Goal: Task Accomplishment & Management: Manage account settings

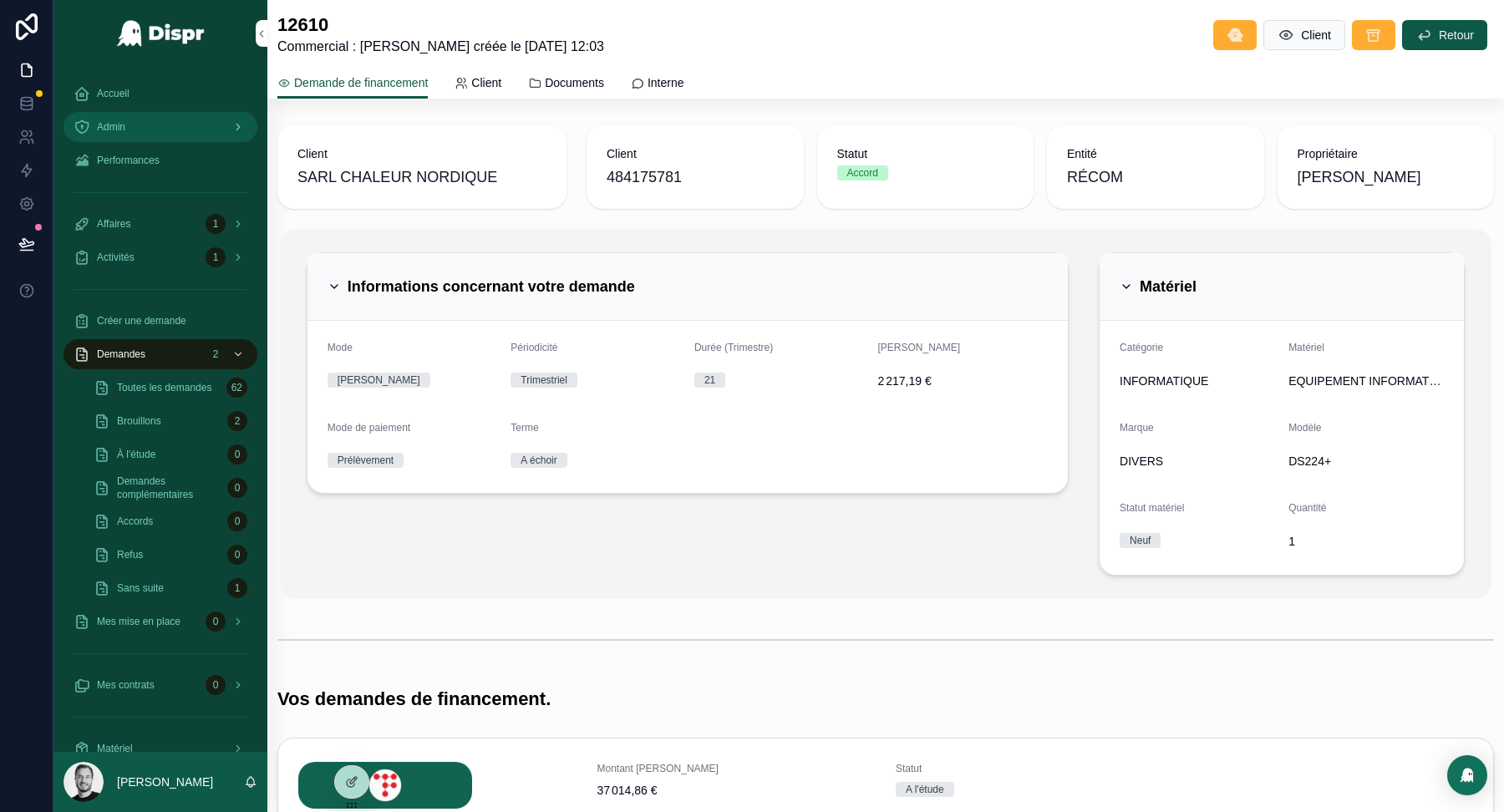
click at [180, 125] on div "Admin" at bounding box center [160, 126] width 174 height 27
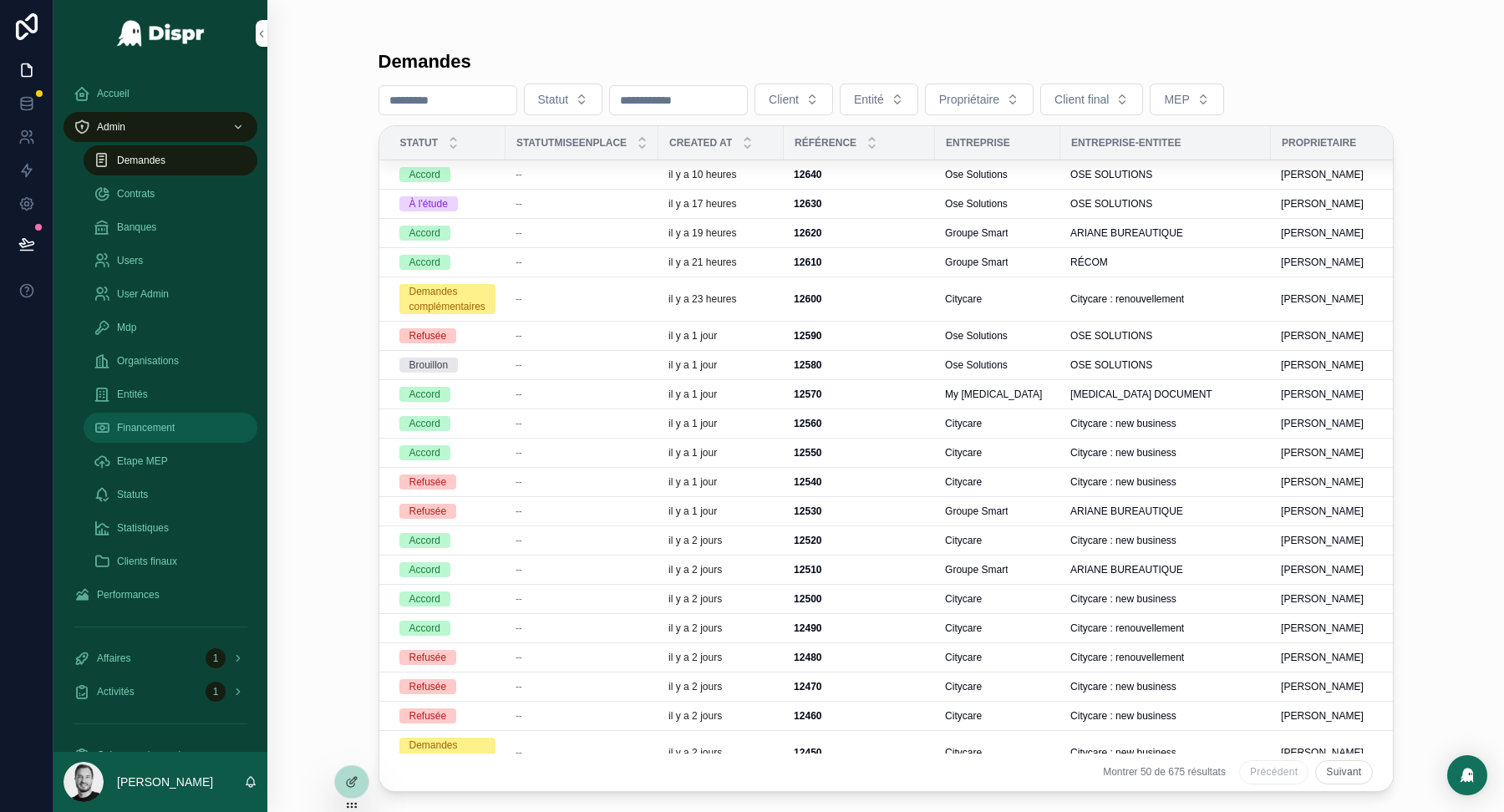
click at [156, 431] on span "Financement" at bounding box center [146, 428] width 58 height 14
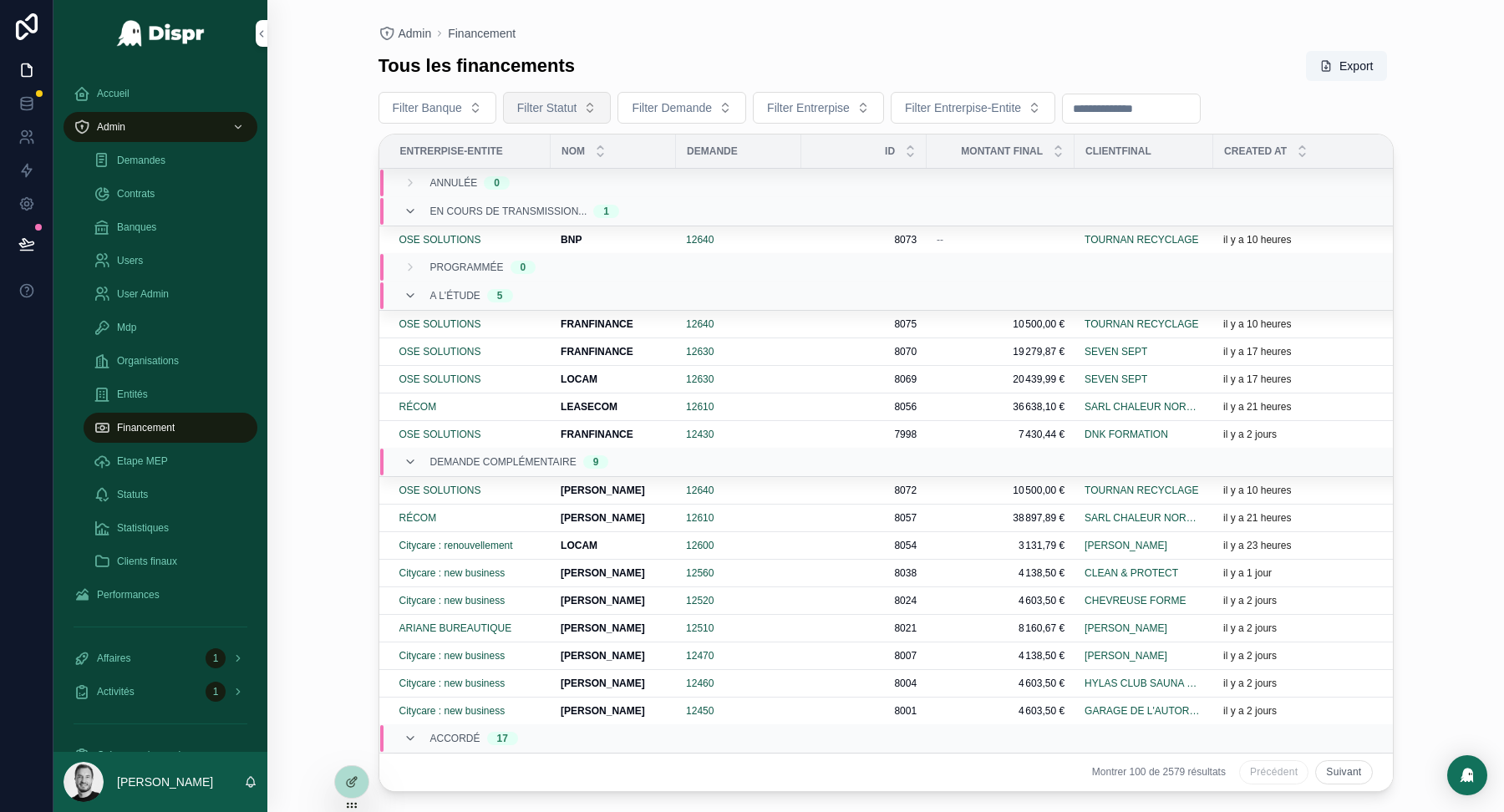
click at [568, 108] on span "Filter Statut" at bounding box center [547, 107] width 60 height 17
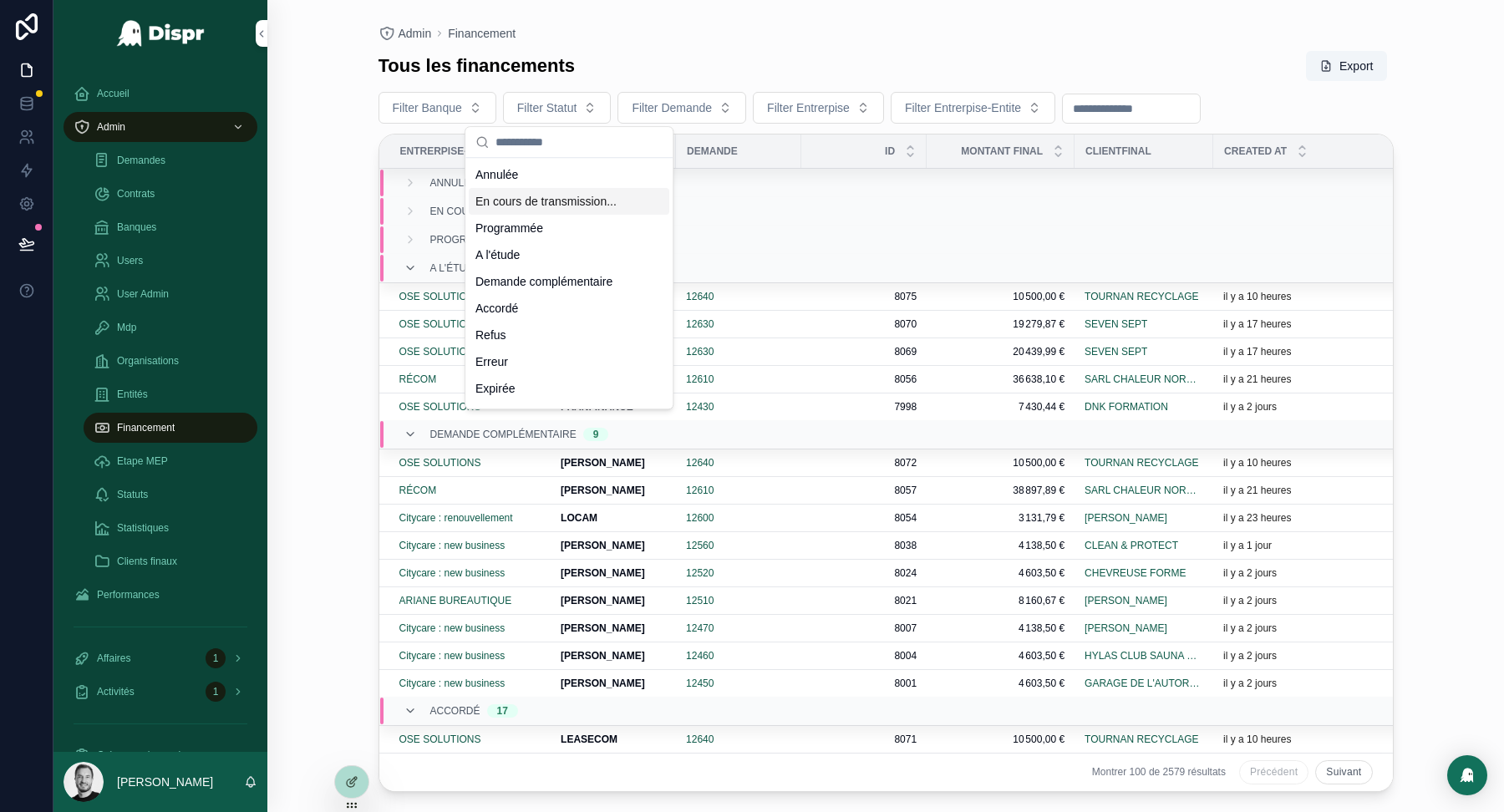
click at [549, 204] on div "En cours de transmission..." at bounding box center [569, 201] width 201 height 27
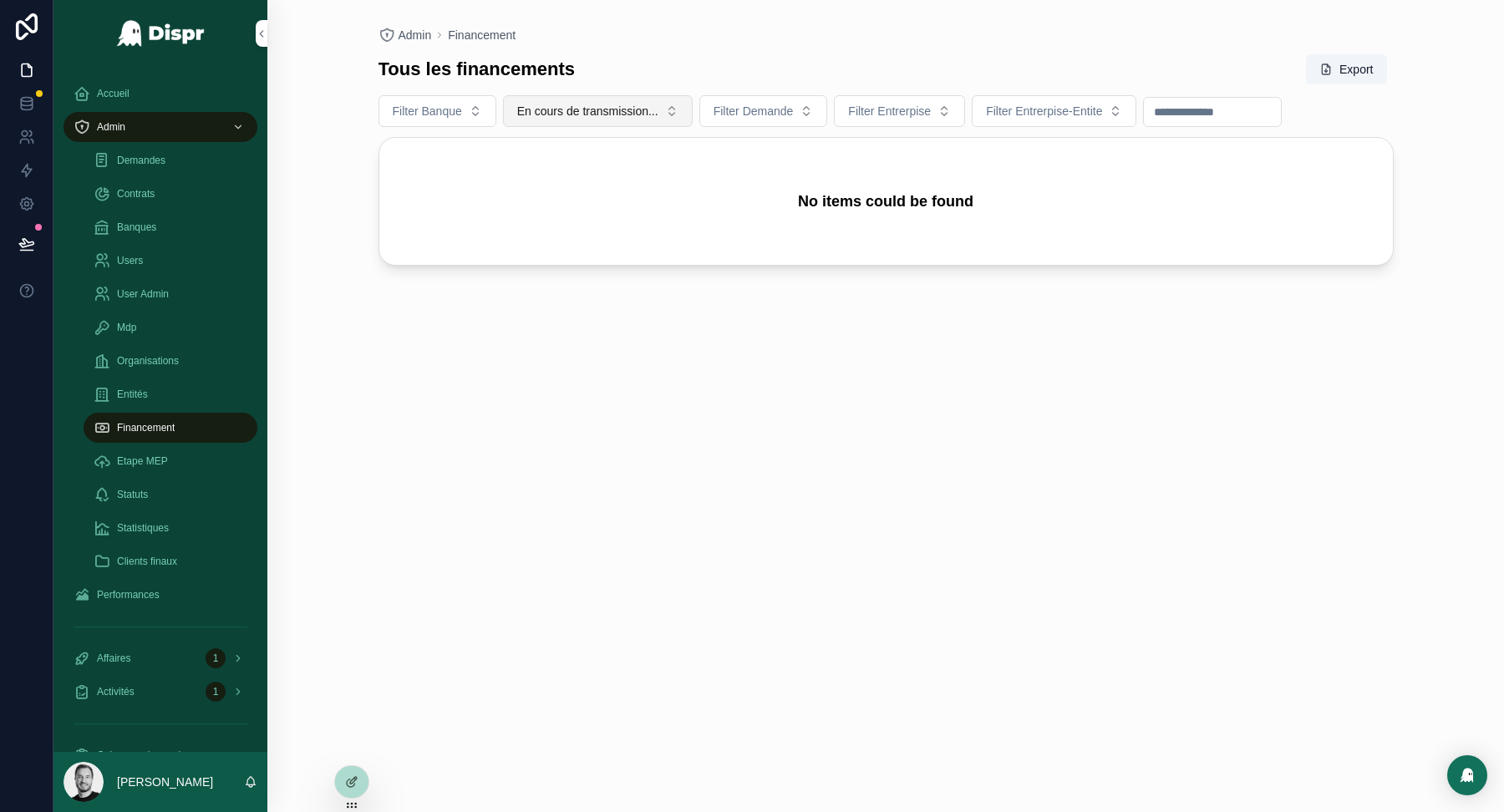
click at [608, 109] on span "En cours de transmission..." at bounding box center [588, 110] width 141 height 17
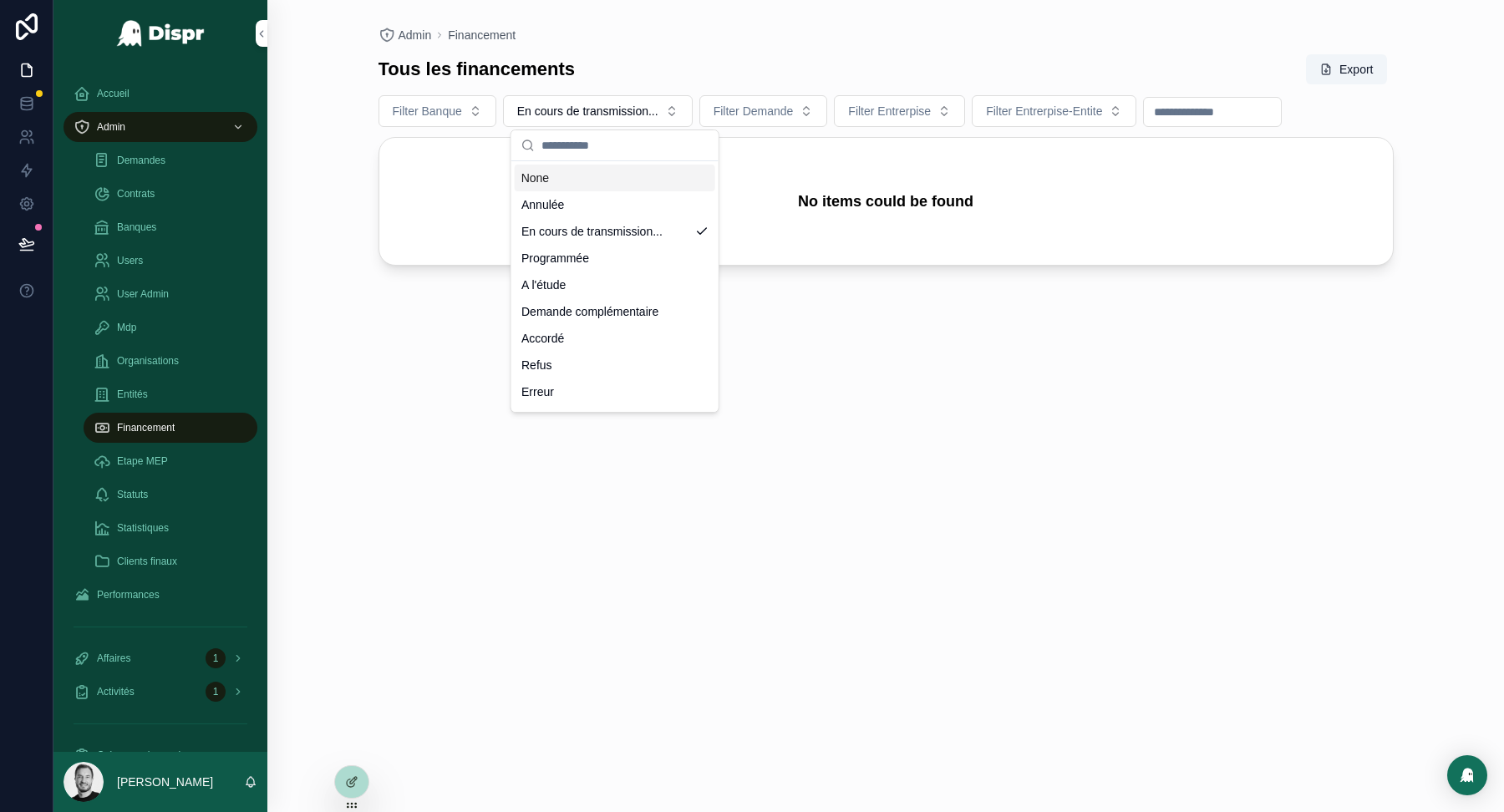
click at [575, 181] on div "None" at bounding box center [615, 177] width 201 height 27
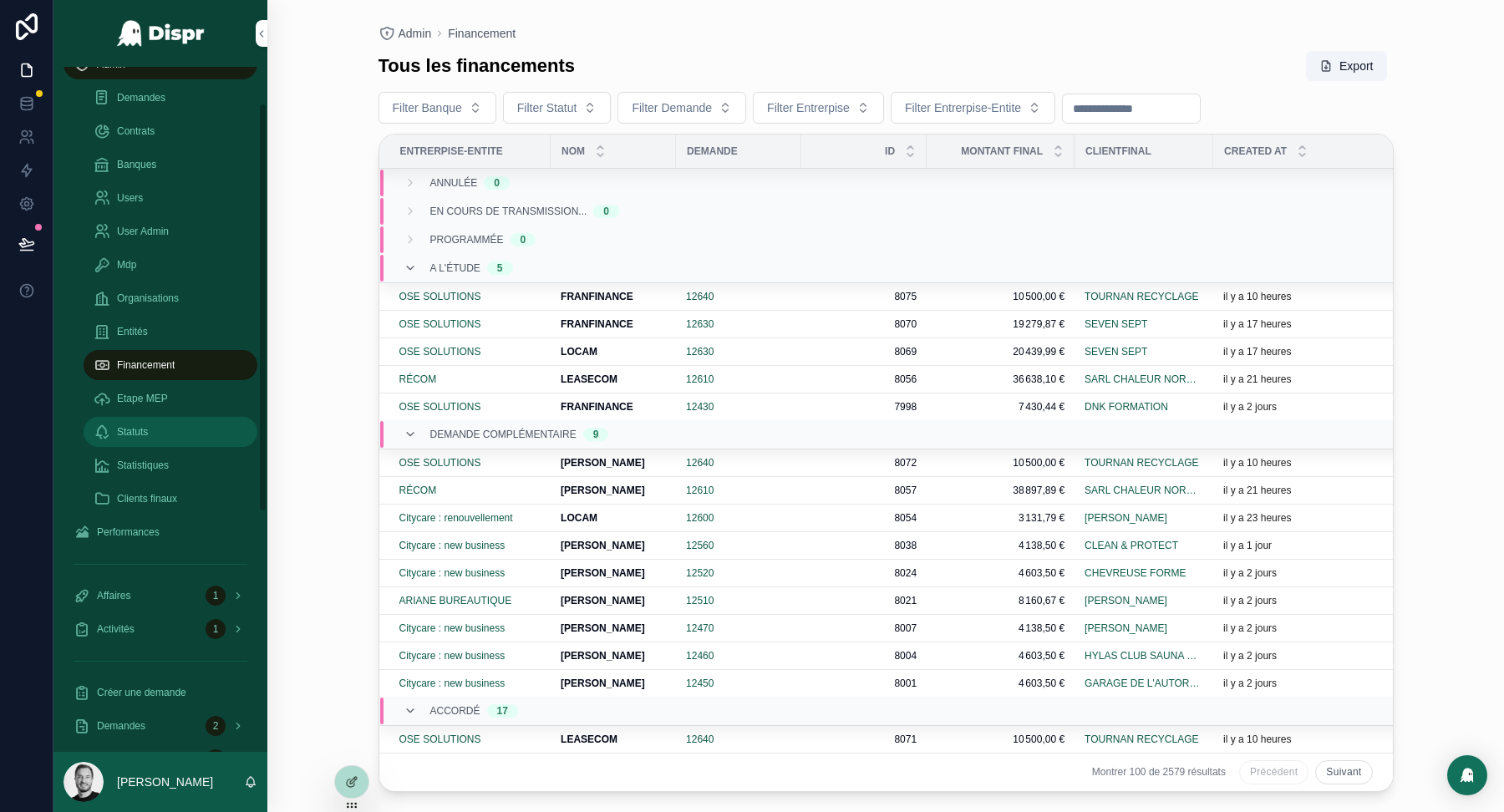
scroll to position [60, 0]
click at [135, 99] on span "Demandes" at bounding box center [141, 100] width 48 height 14
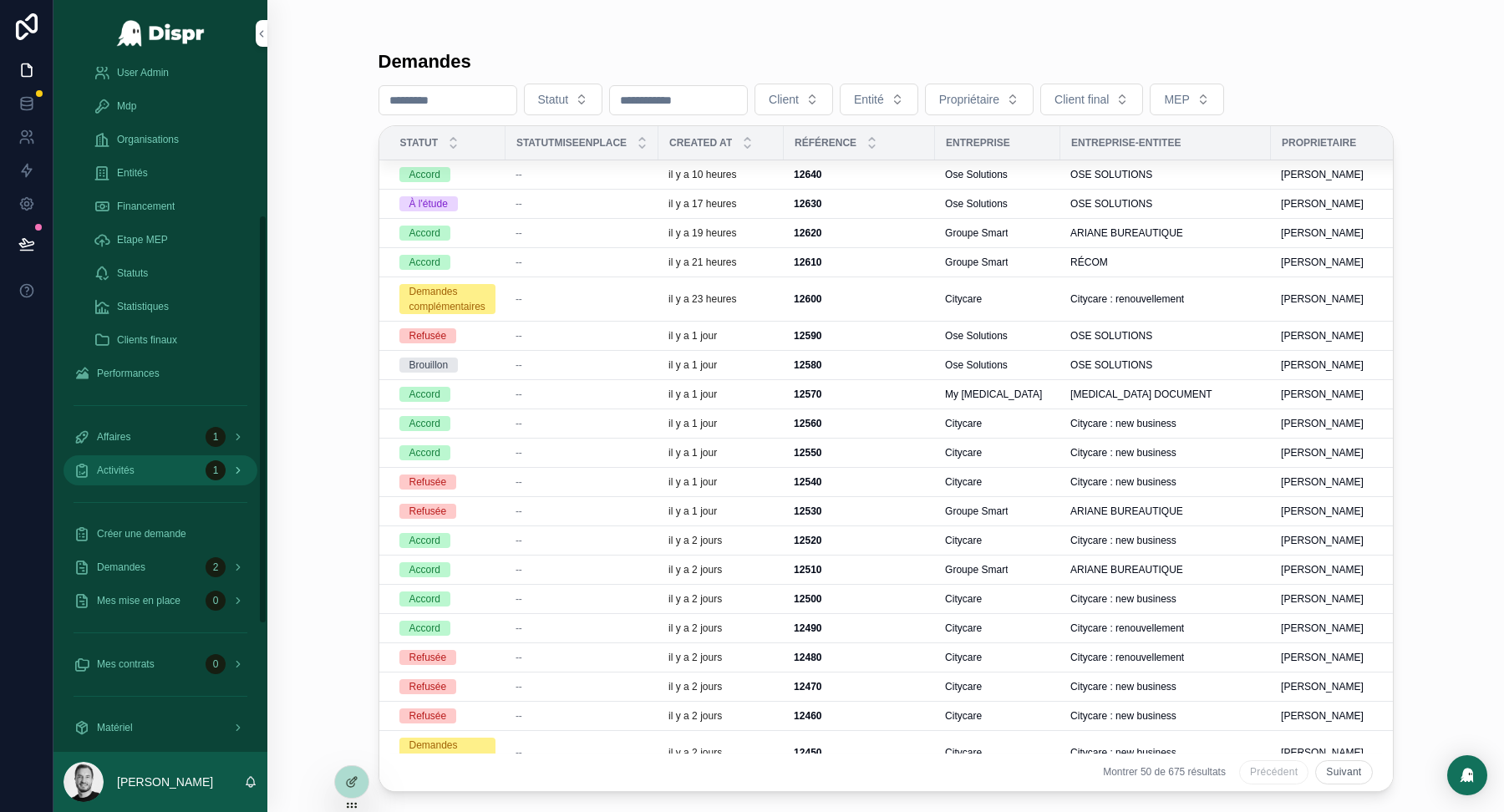
scroll to position [364, 0]
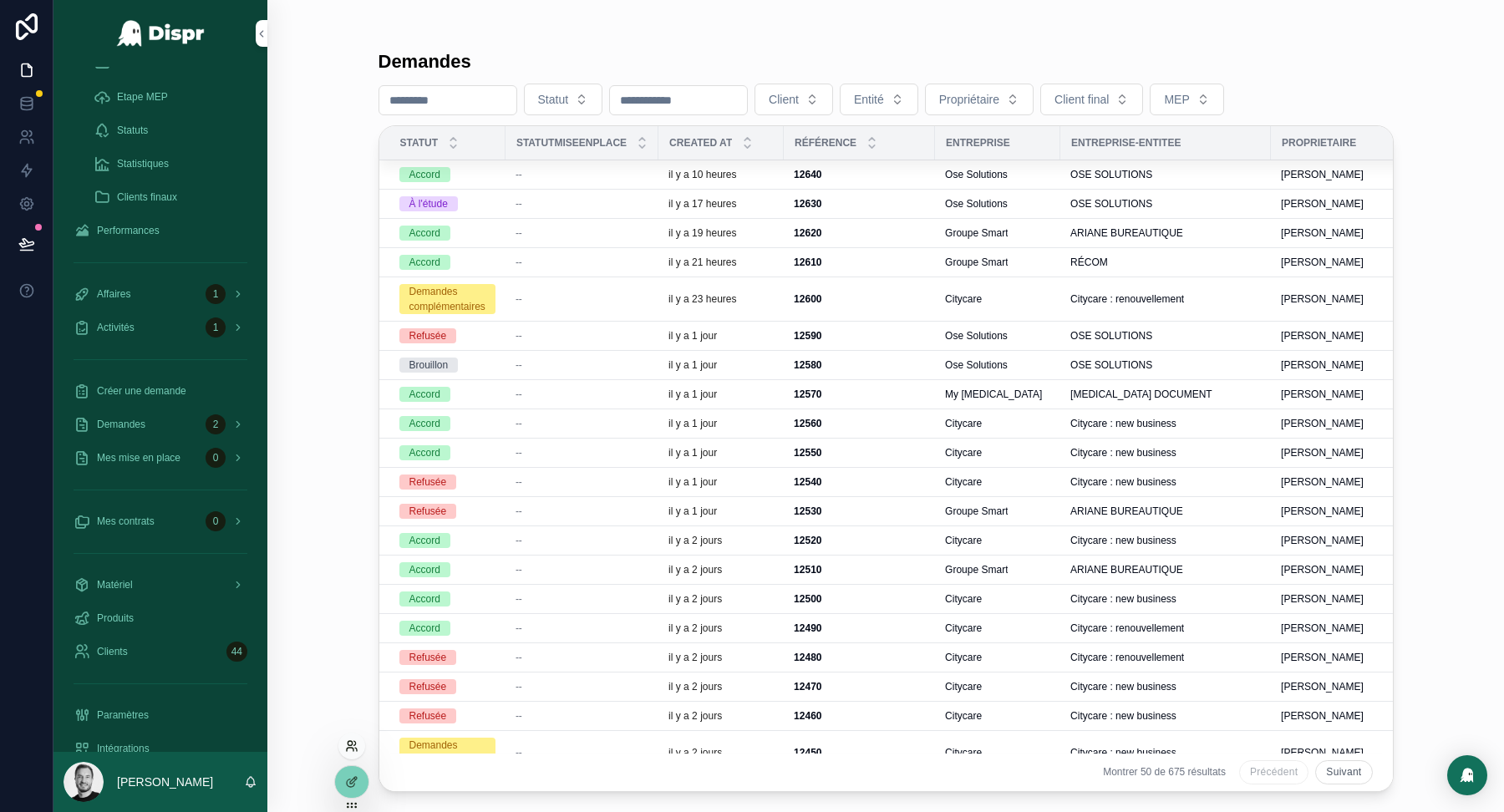
click at [351, 745] on icon at bounding box center [349, 743] width 4 height 4
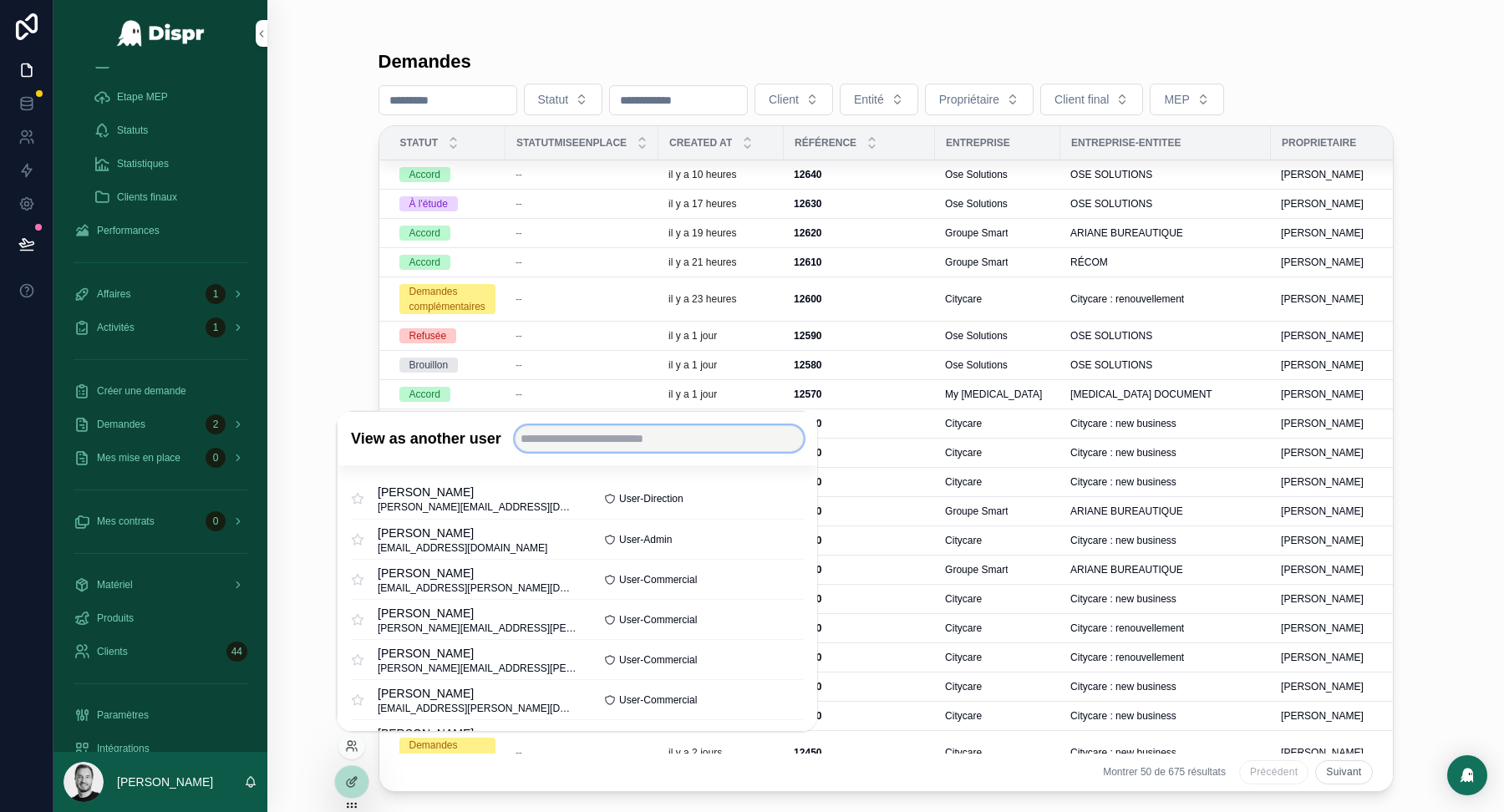
click at [596, 433] on input "text" at bounding box center [658, 438] width 289 height 27
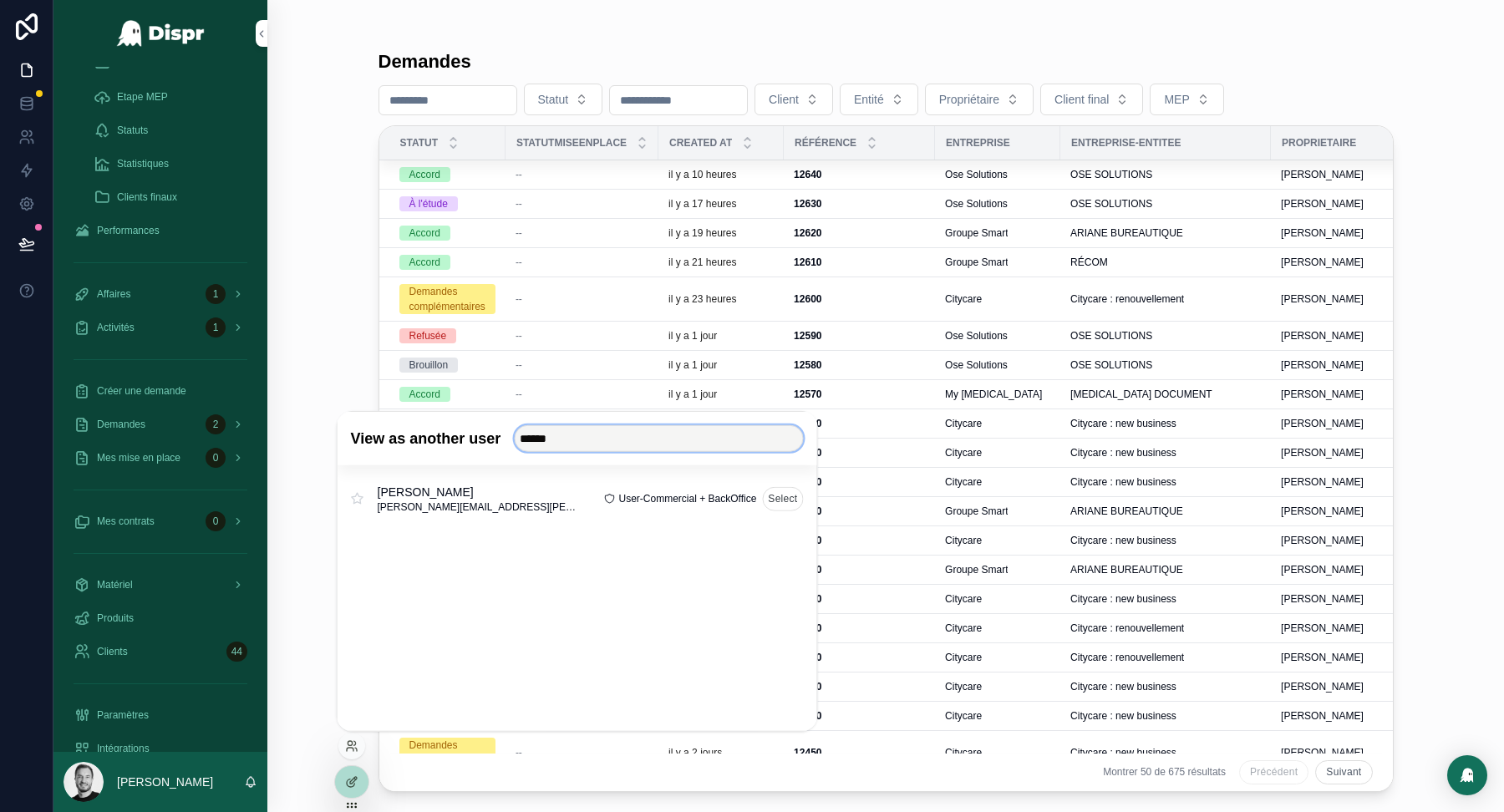
type input "******"
click at [777, 490] on button "Select" at bounding box center [783, 498] width 41 height 25
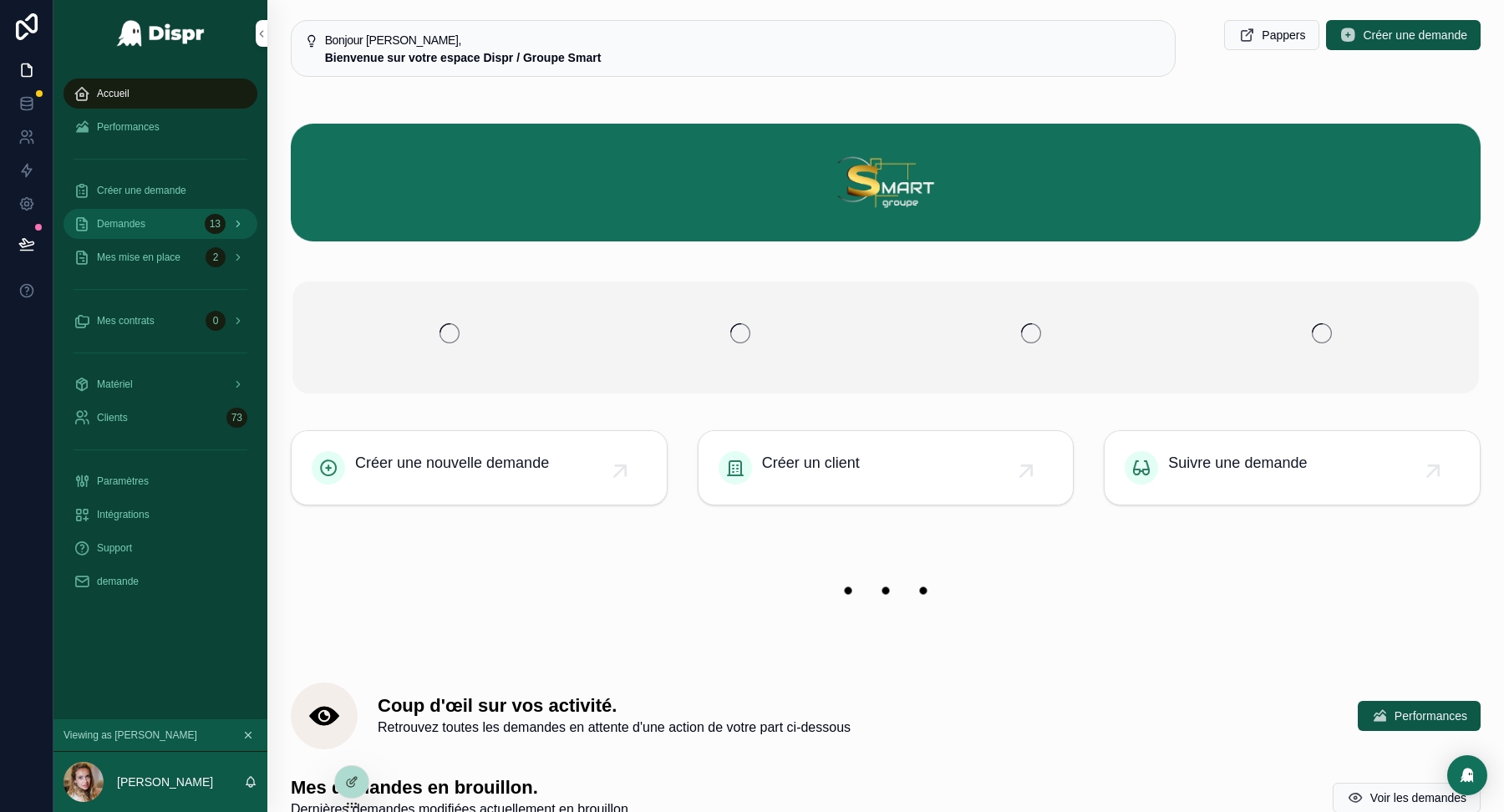
click at [158, 224] on div "Demandes 13" at bounding box center [160, 223] width 174 height 27
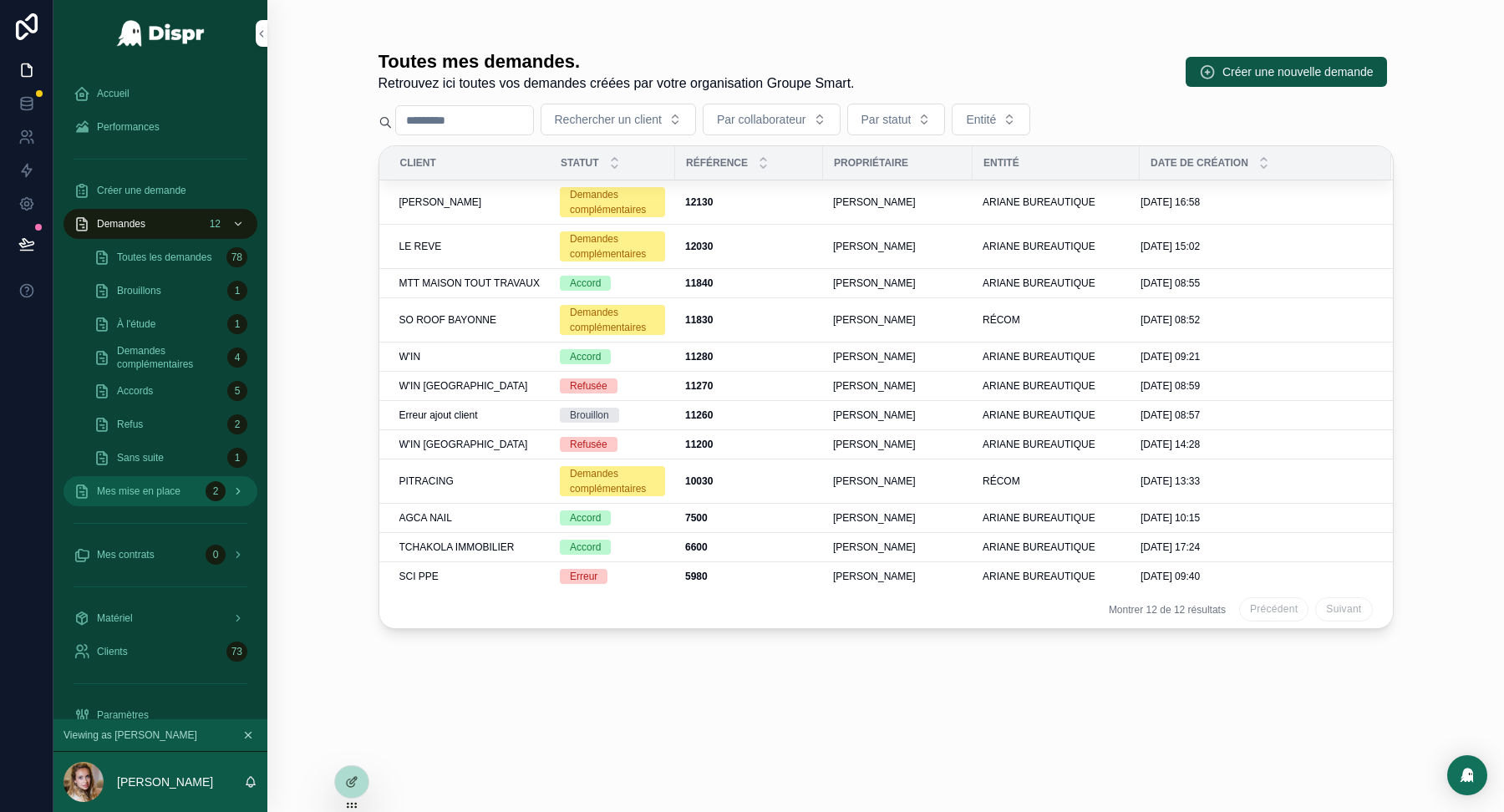
click at [180, 491] on span "Mes mise en place" at bounding box center [138, 491] width 84 height 14
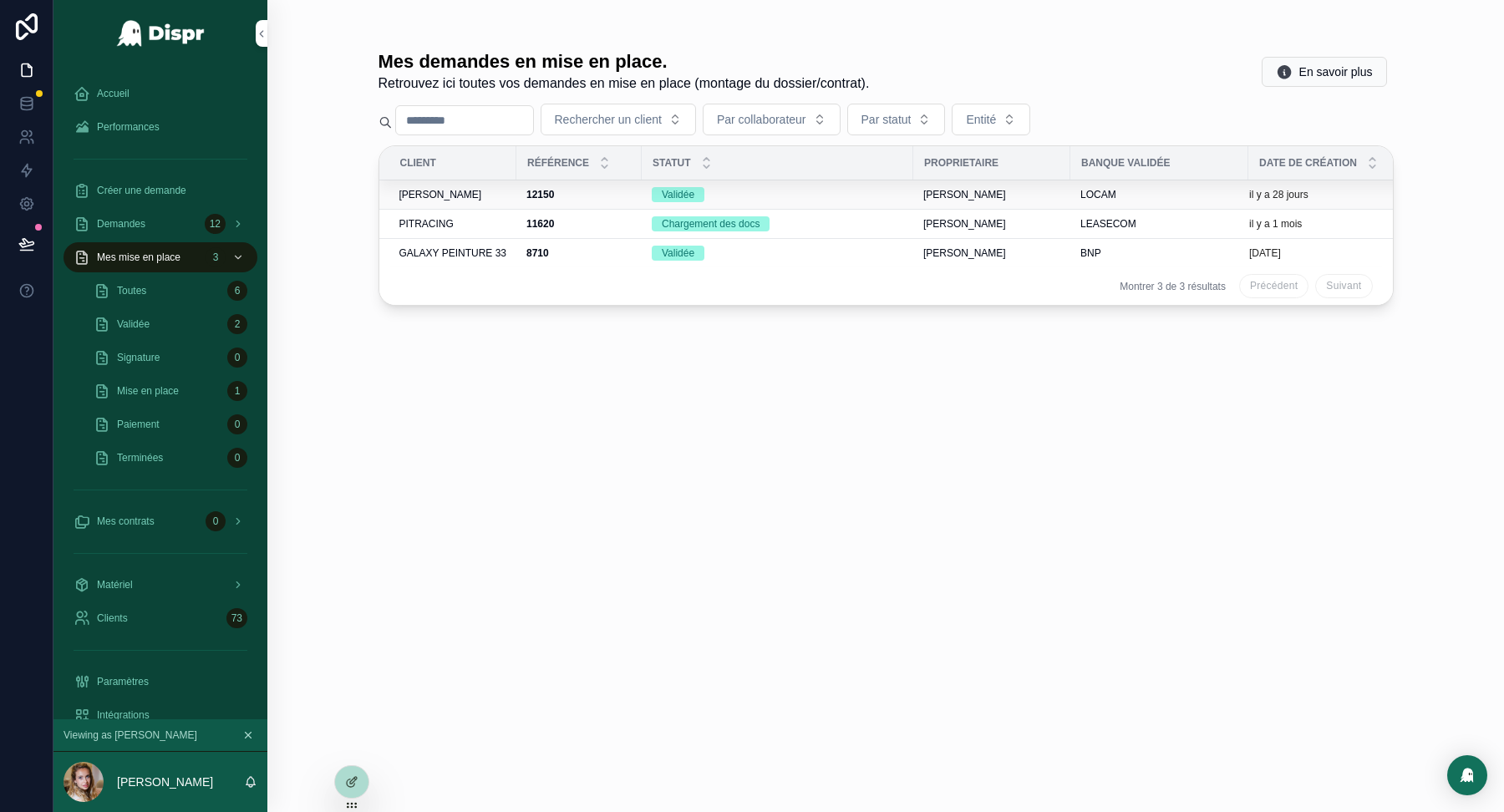
click at [457, 197] on span "[PERSON_NAME]" at bounding box center [441, 195] width 83 height 14
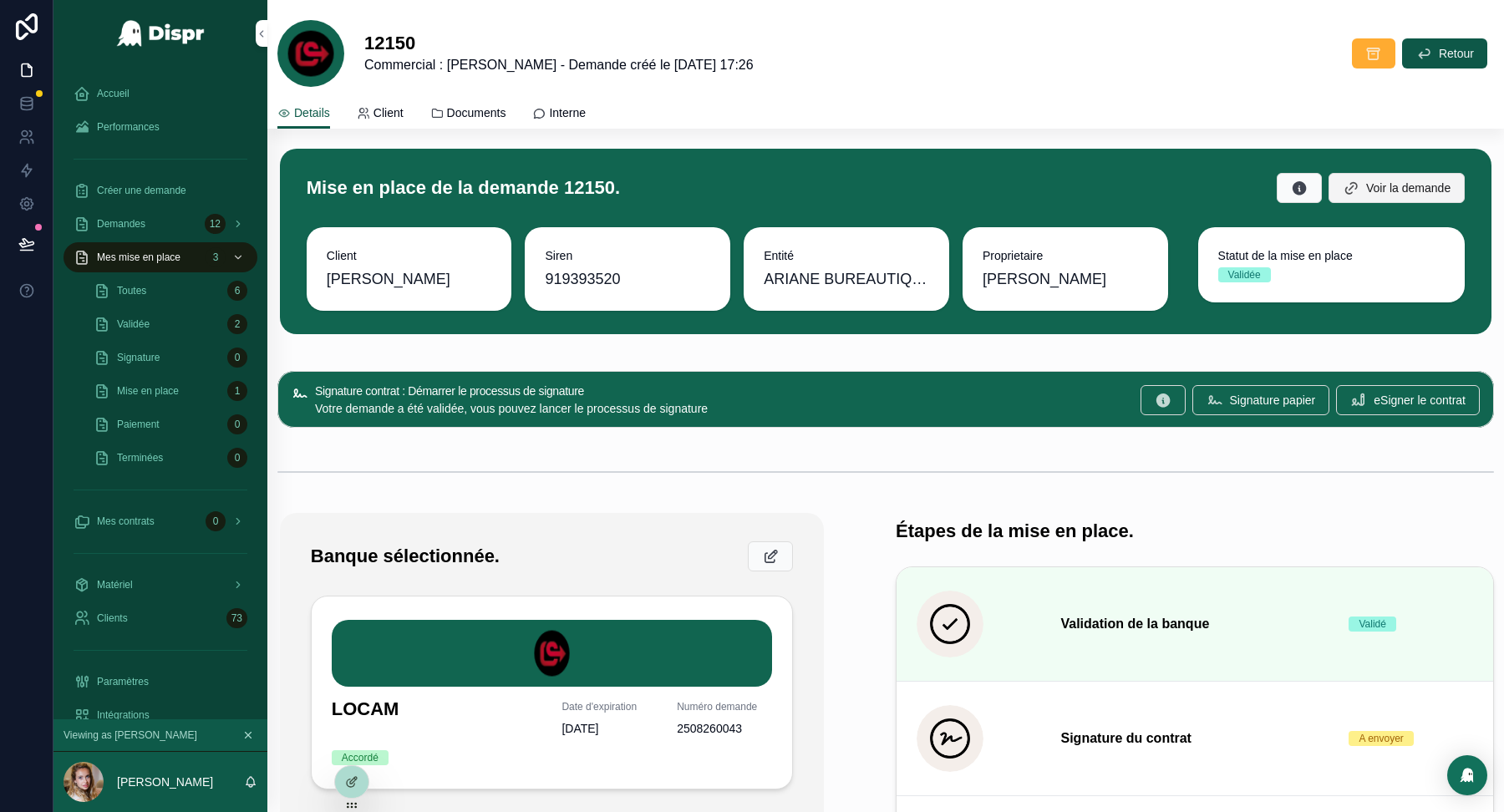
click at [1397, 191] on span "Voir la demande" at bounding box center [1409, 188] width 85 height 17
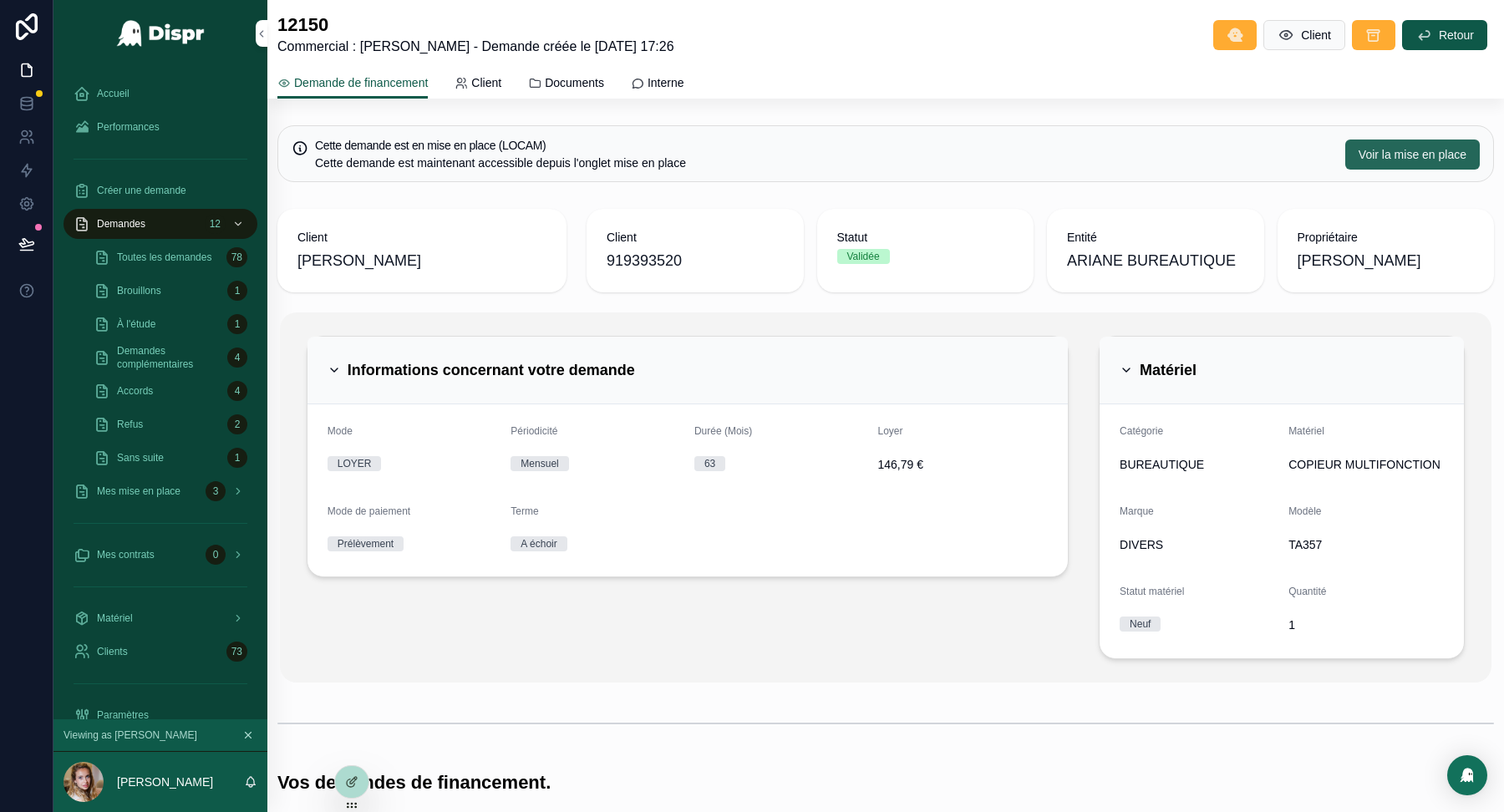
click at [1391, 156] on span "Voir la mise en place" at bounding box center [1413, 155] width 108 height 17
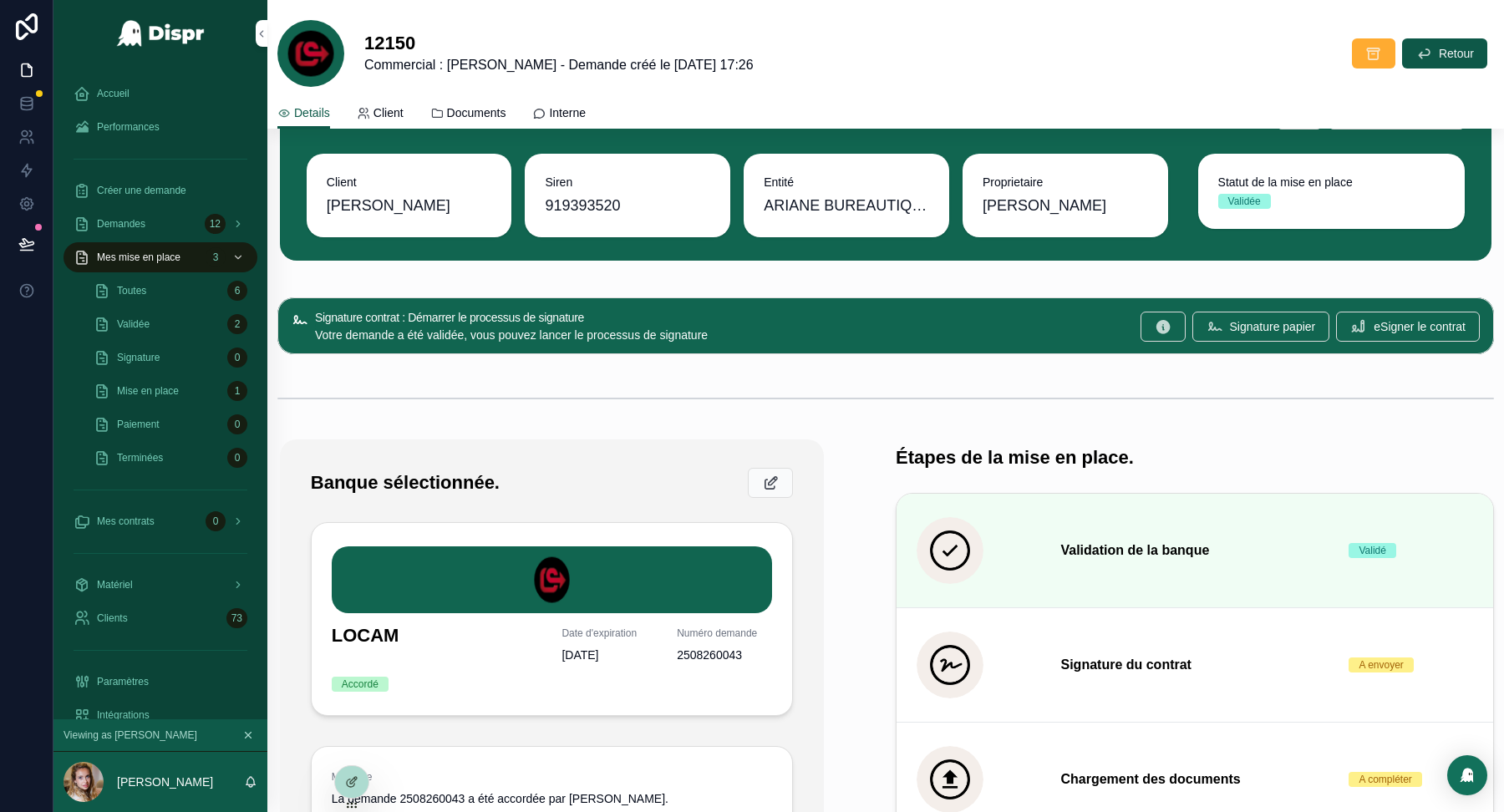
scroll to position [15, 0]
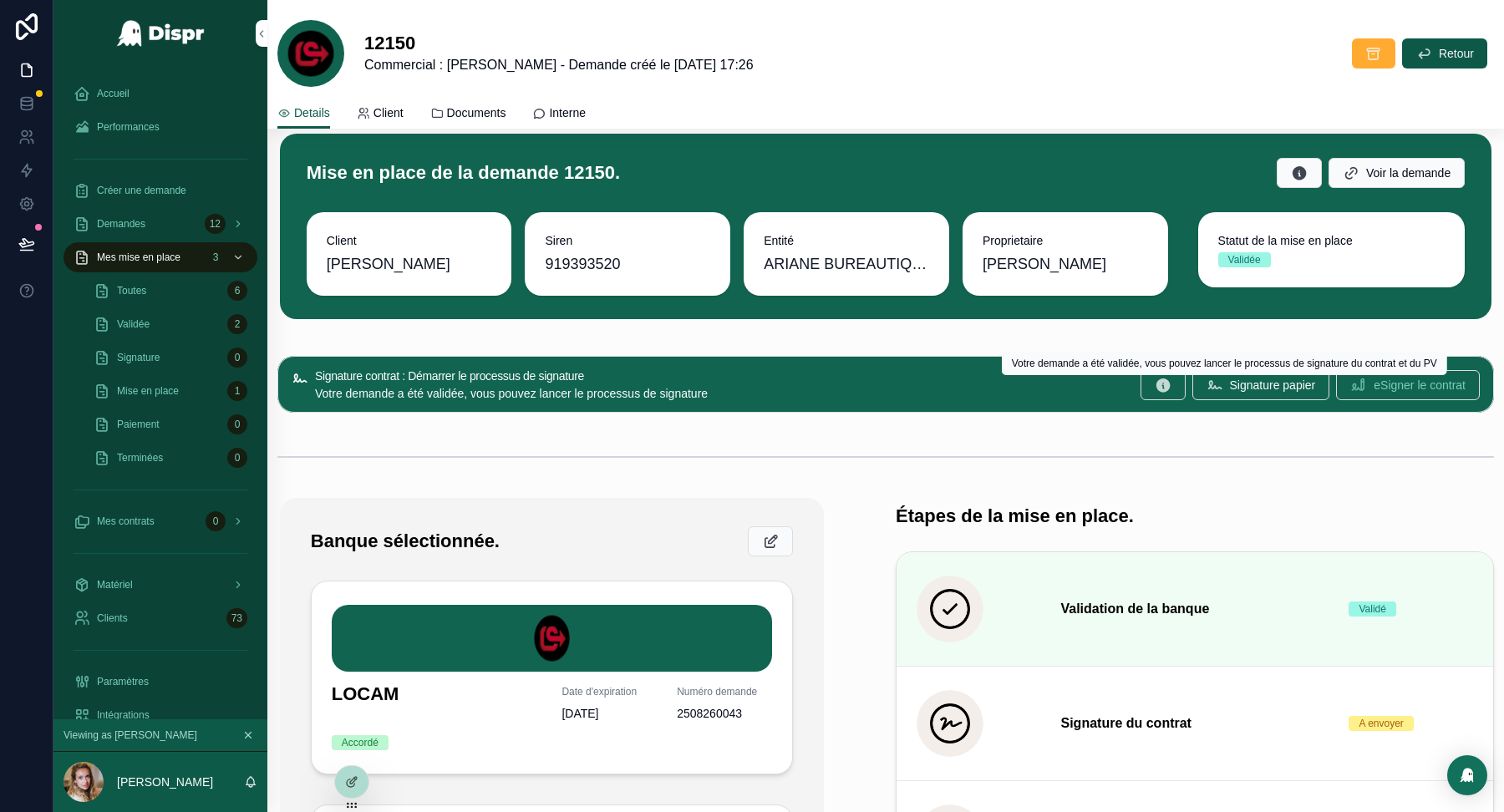
click at [1359, 391] on button "eSigner le contrat" at bounding box center [1409, 385] width 144 height 31
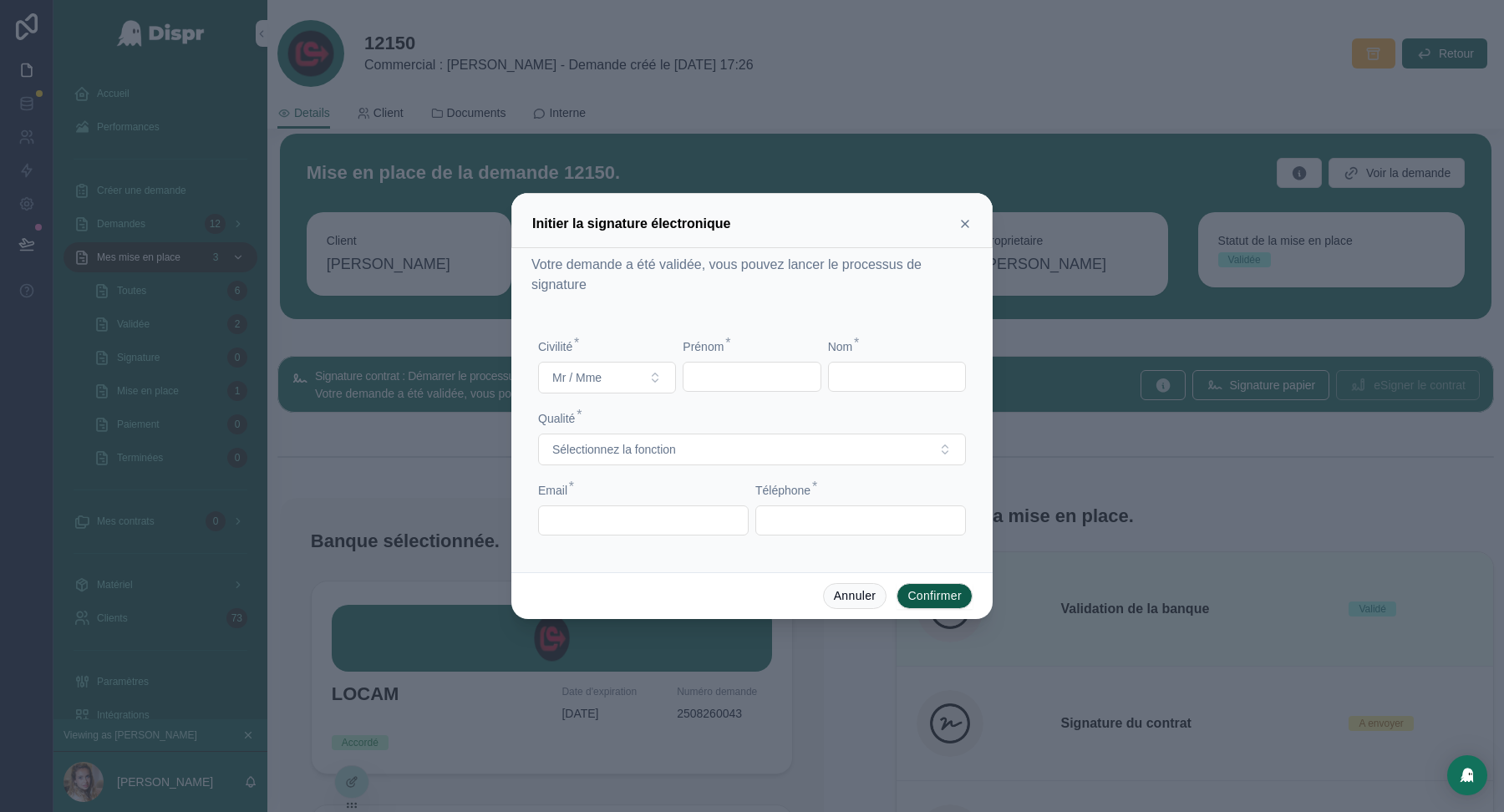
click at [967, 225] on icon at bounding box center [965, 223] width 7 height 7
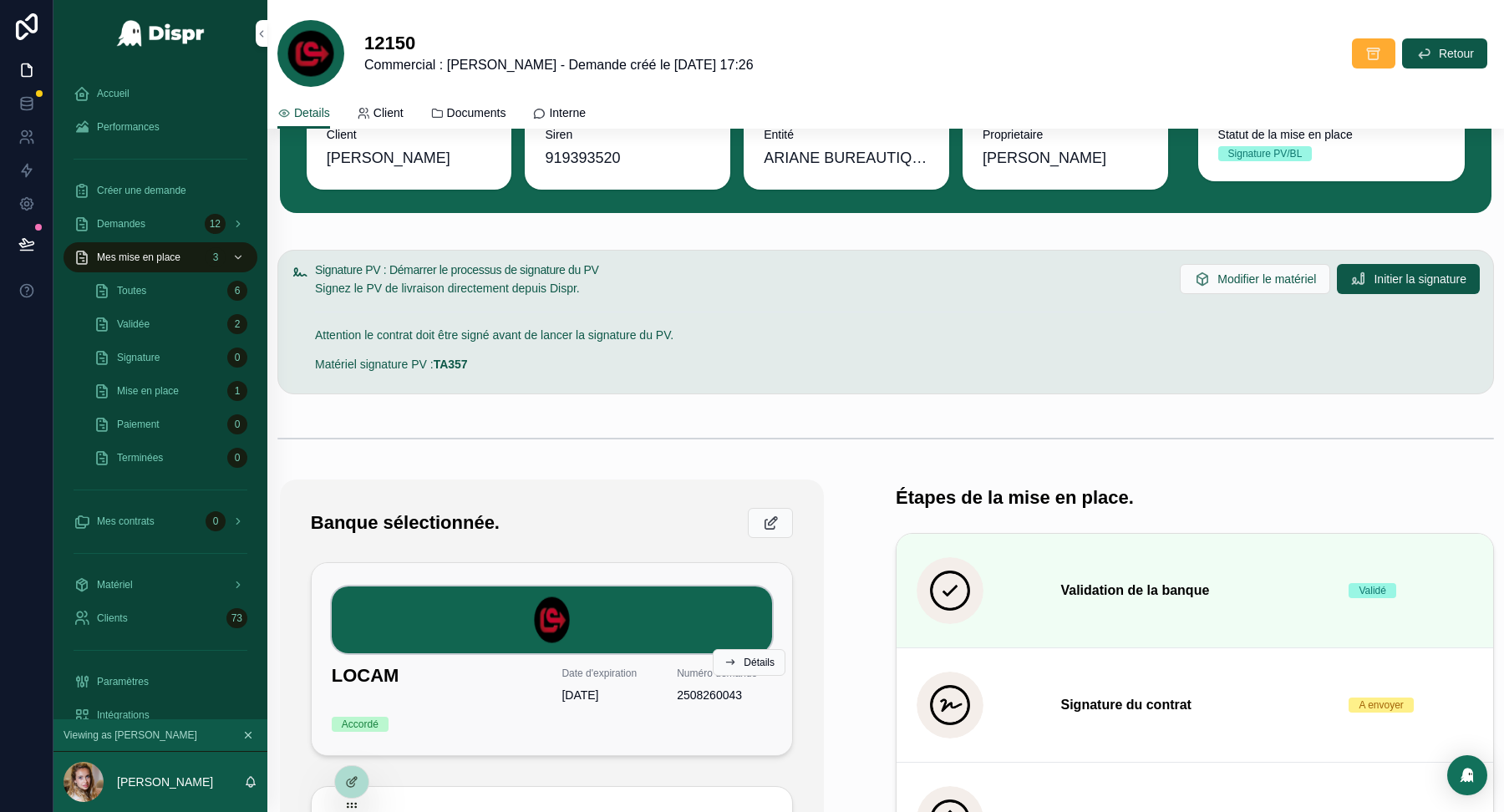
scroll to position [0, 0]
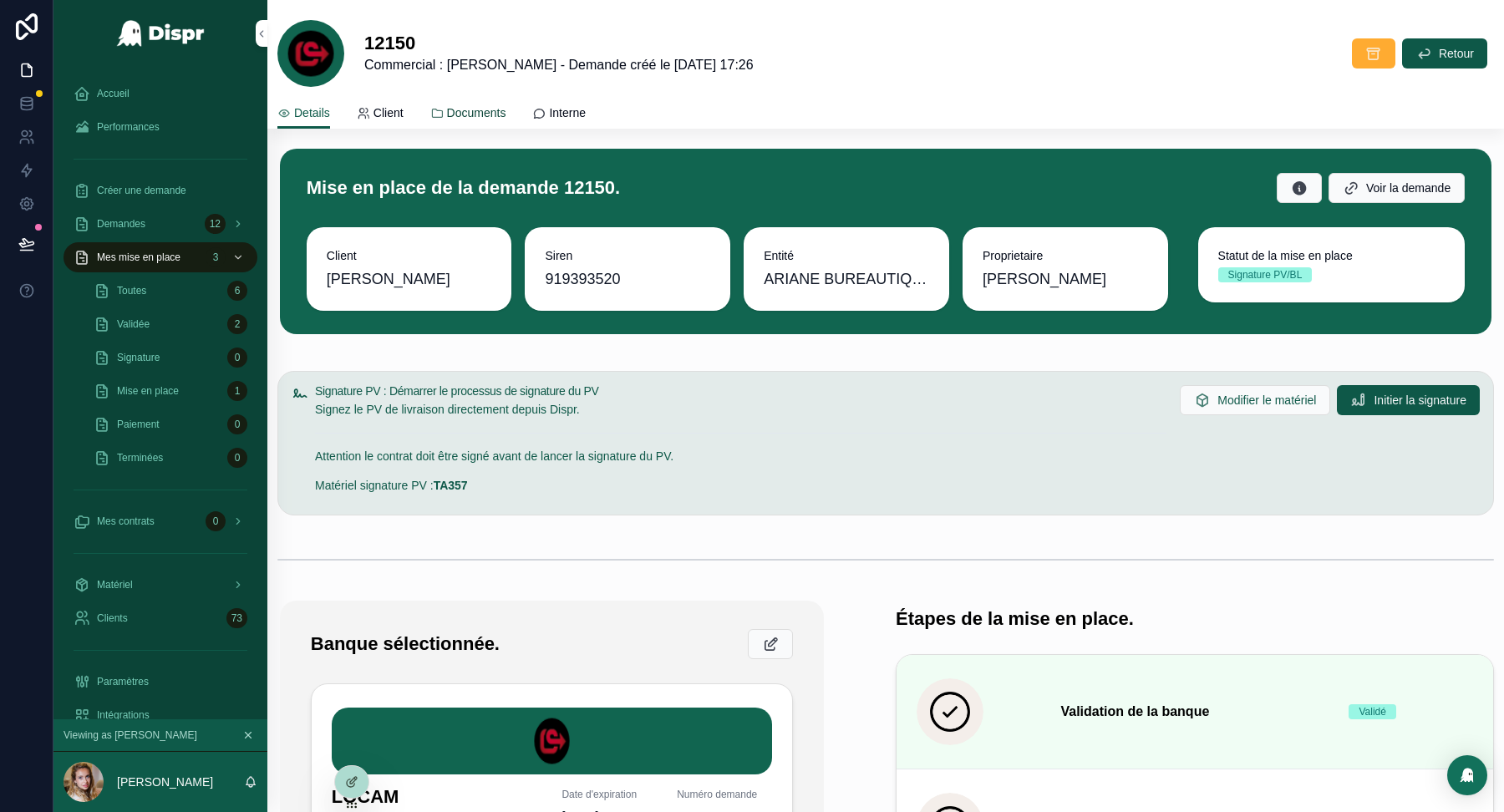
click at [460, 117] on span "Documents" at bounding box center [476, 112] width 59 height 17
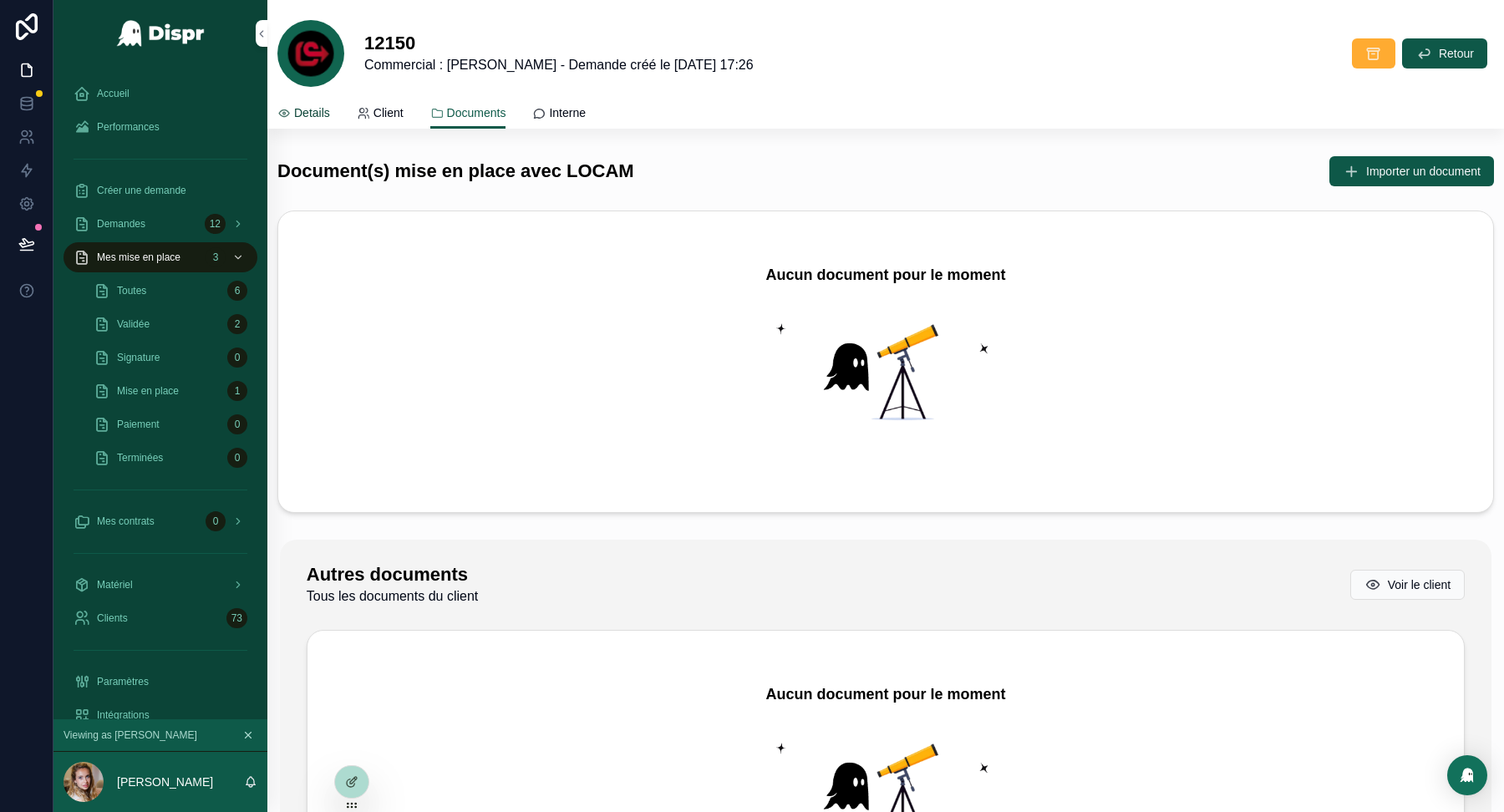
click at [310, 113] on span "Details" at bounding box center [312, 112] width 36 height 17
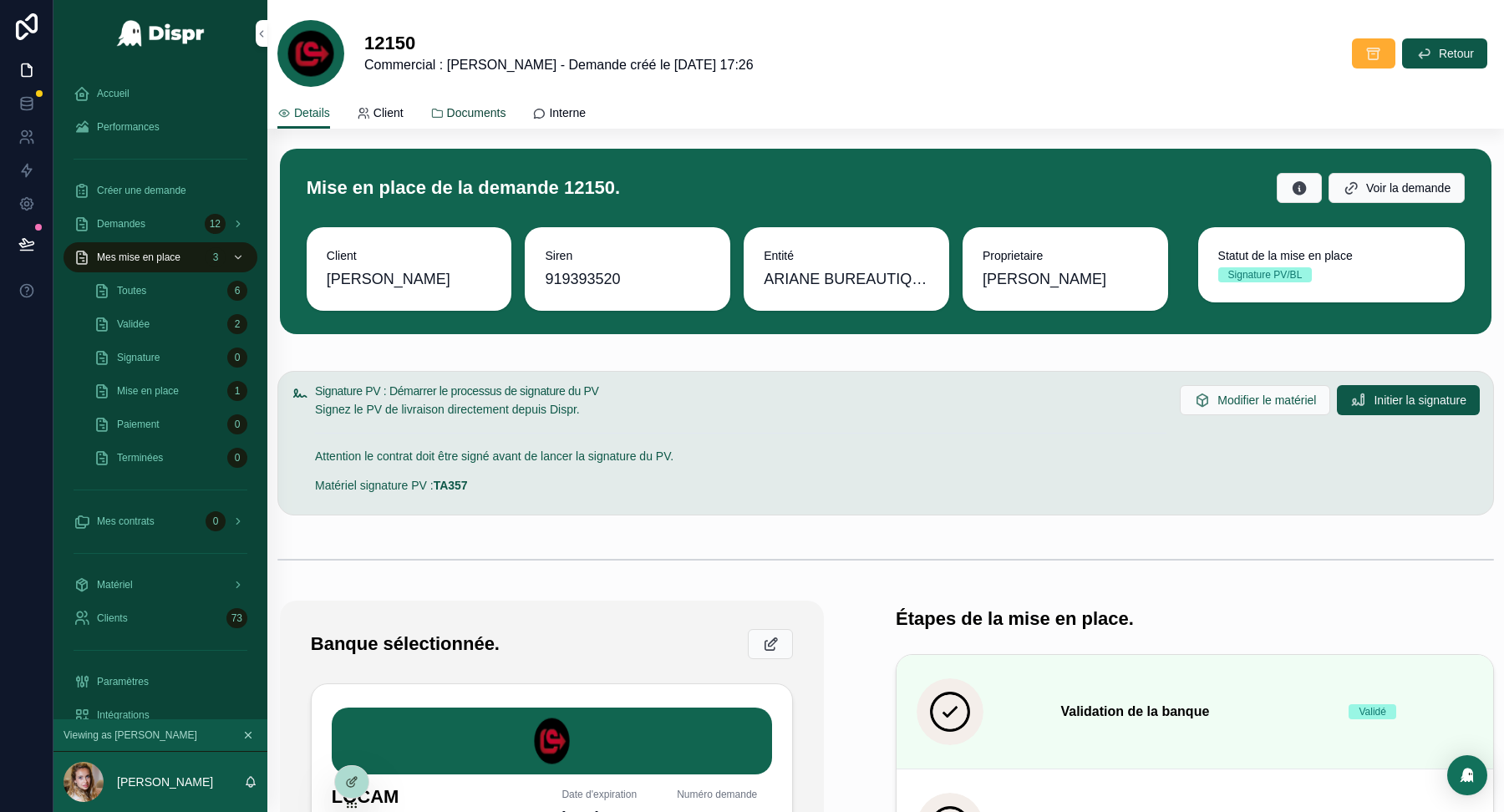
click at [485, 109] on span "Documents" at bounding box center [476, 112] width 59 height 17
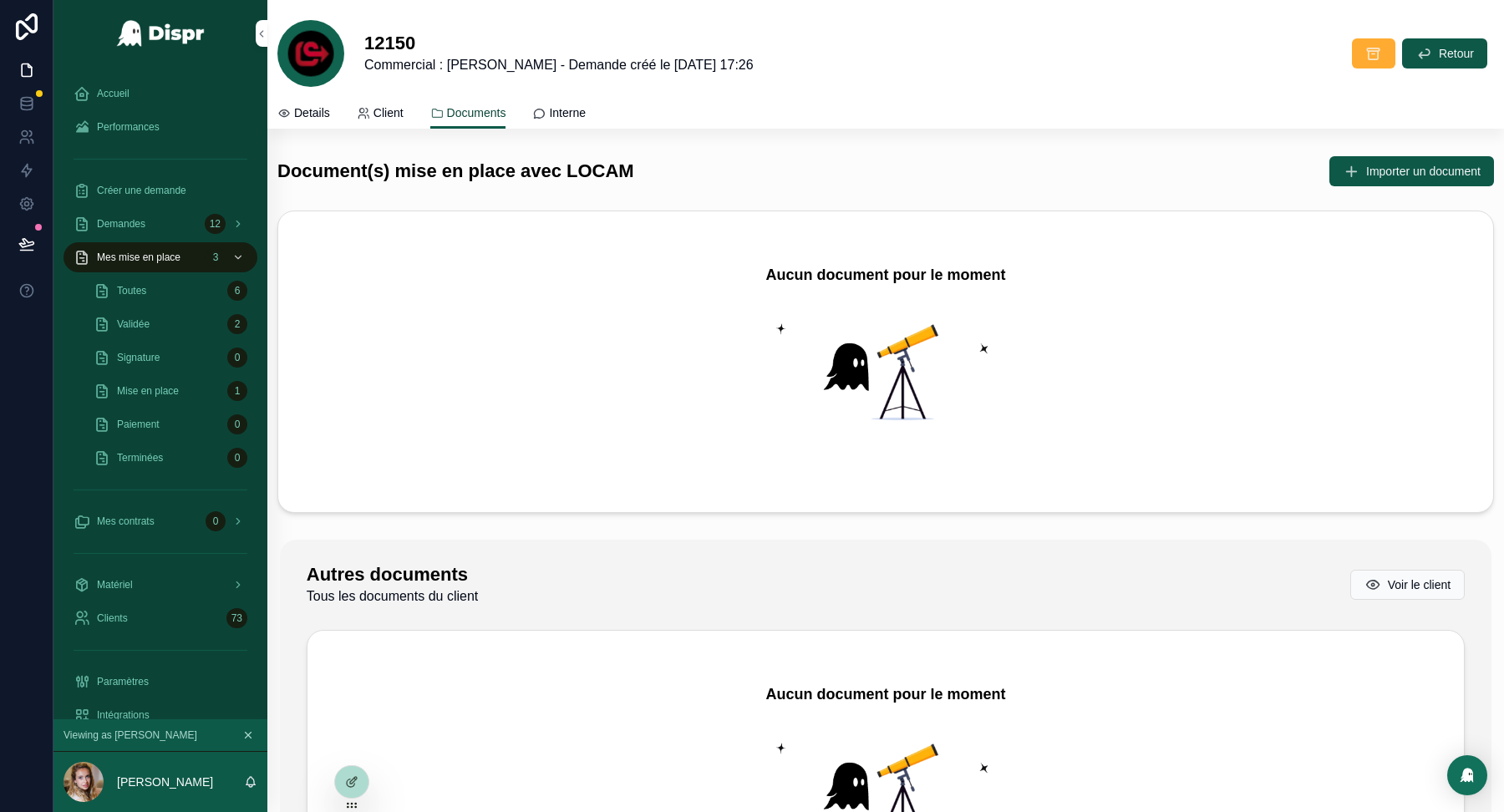
click at [485, 109] on span "Documents" at bounding box center [476, 112] width 59 height 17
click at [1390, 167] on span "Importer un document" at bounding box center [1423, 171] width 114 height 17
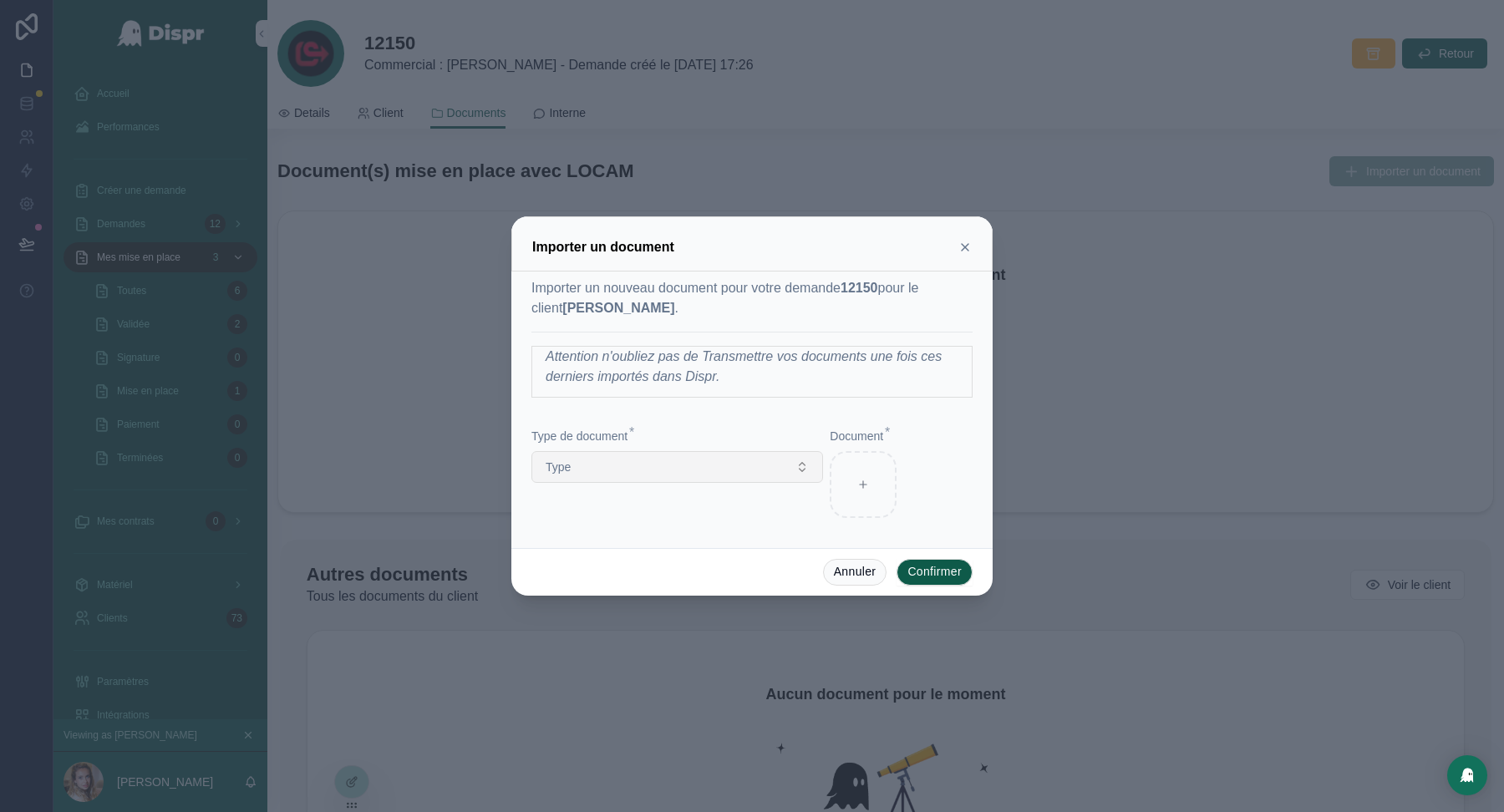
click at [700, 464] on button "Type" at bounding box center [677, 468] width 291 height 31
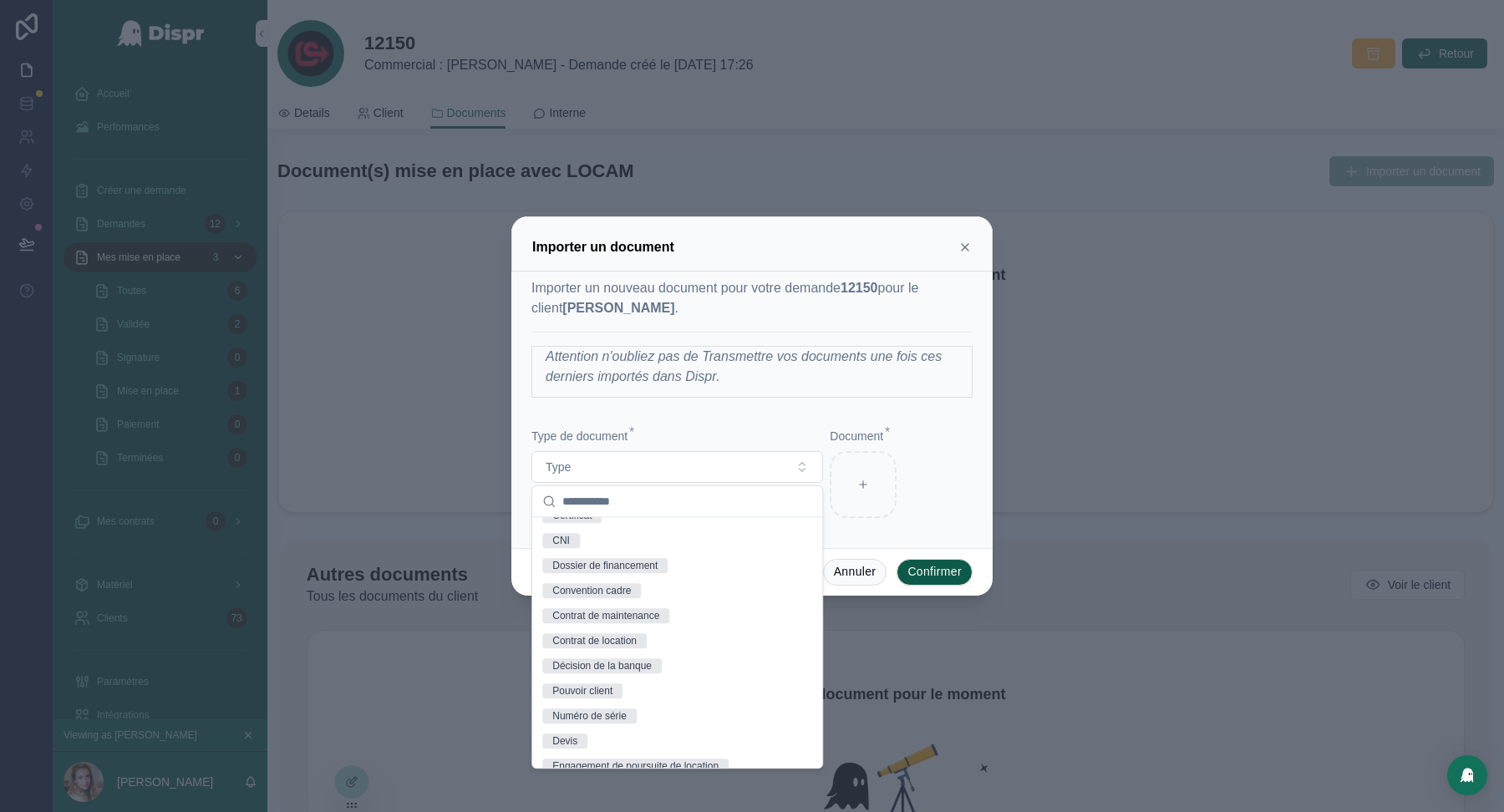
scroll to position [123, 0]
click at [674, 658] on div "Décision de la banque" at bounding box center [677, 660] width 283 height 25
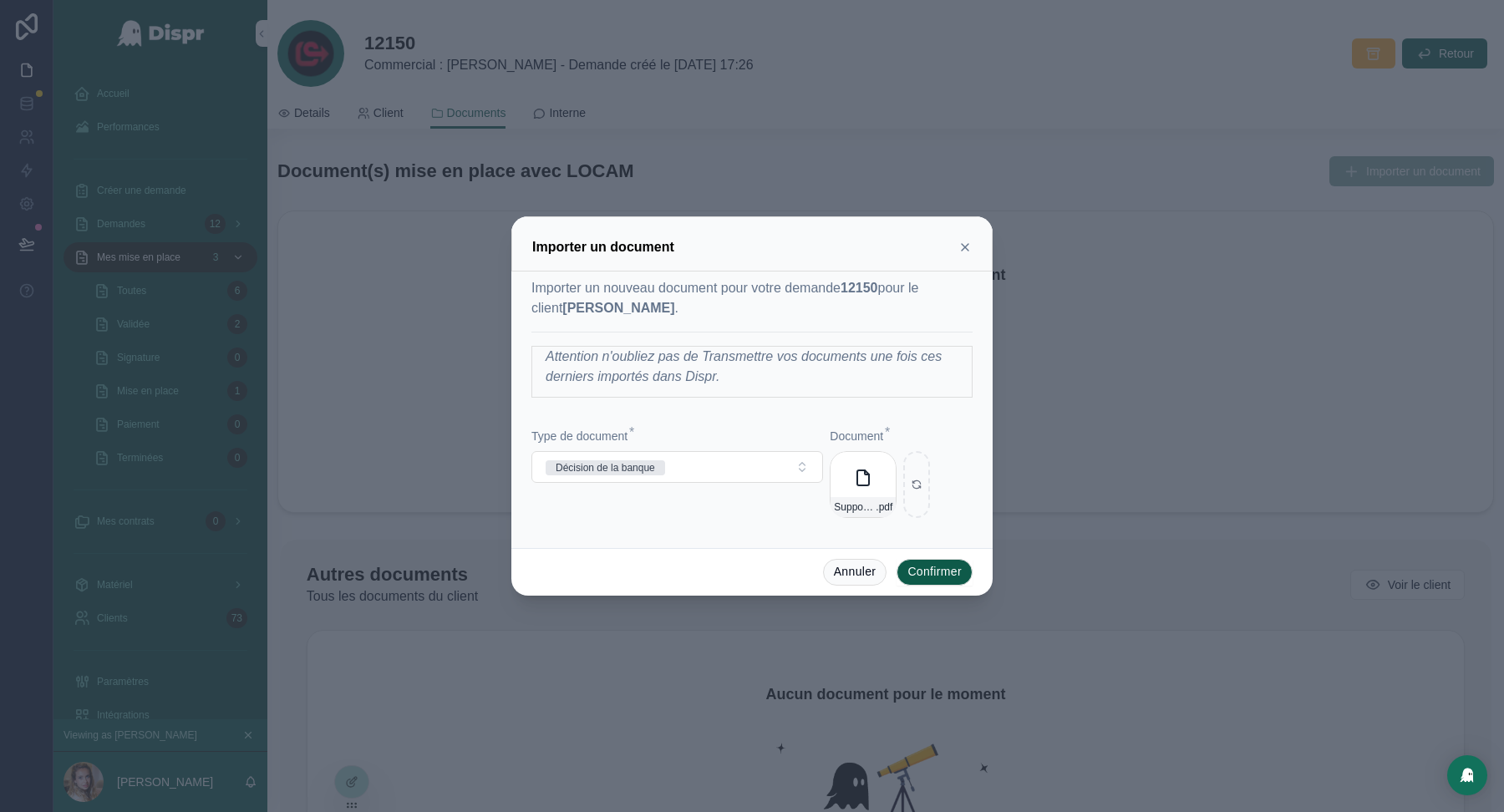
click at [940, 571] on button "Confirmer" at bounding box center [934, 572] width 76 height 27
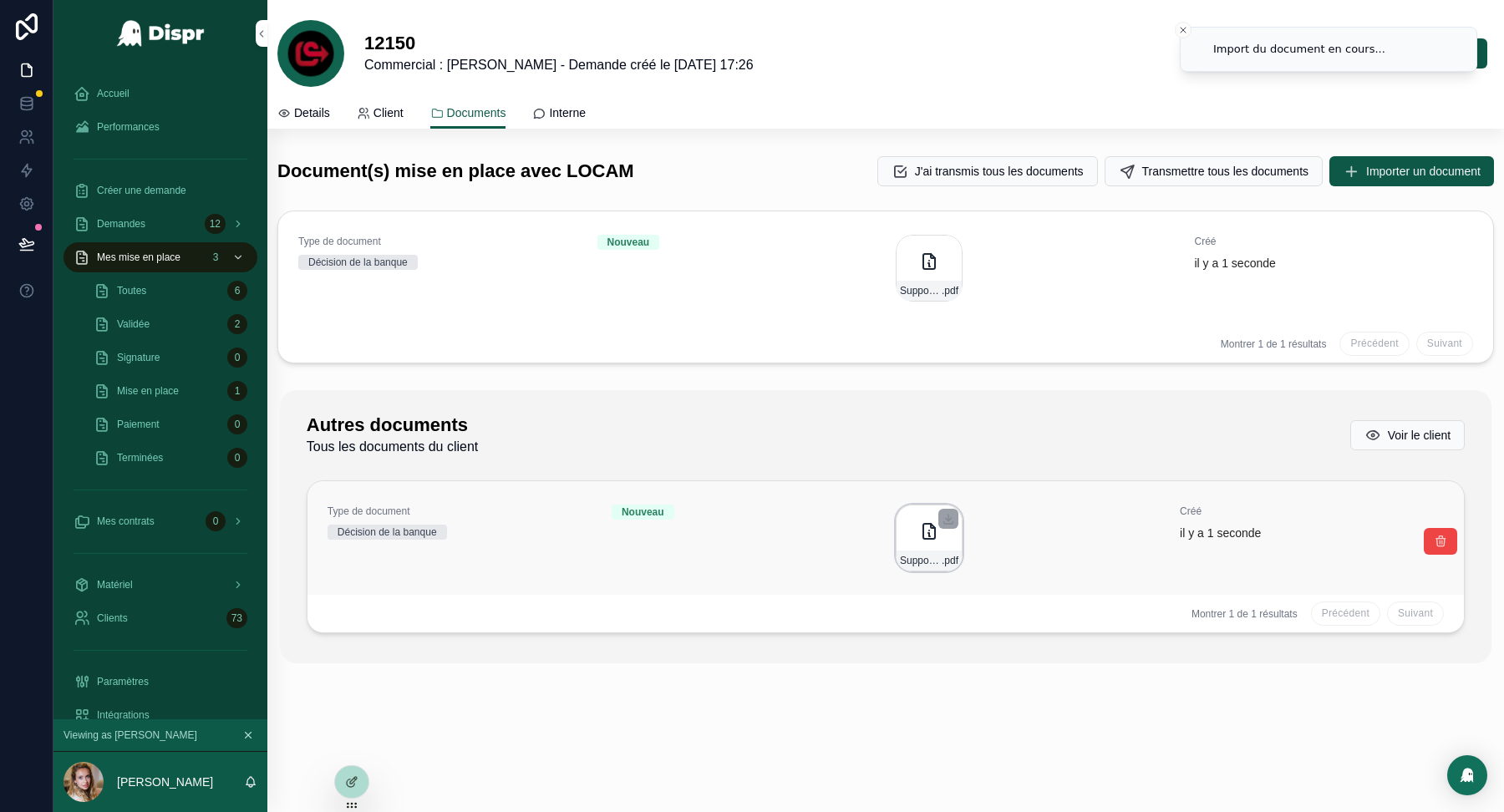
click at [923, 531] on icon "scrollable content" at bounding box center [929, 531] width 12 height 15
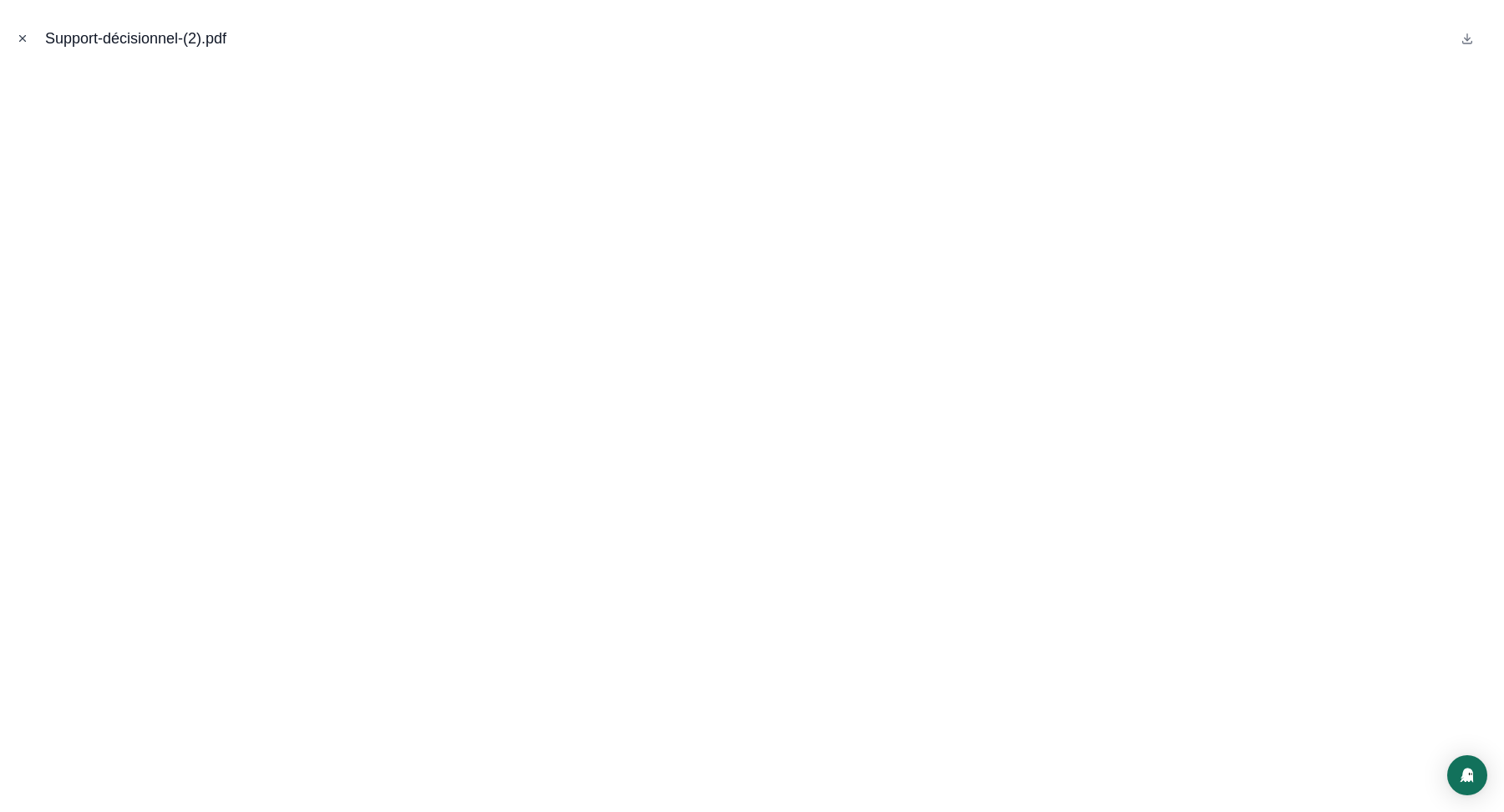
click at [26, 43] on icon "Close modal" at bounding box center [23, 38] width 12 height 12
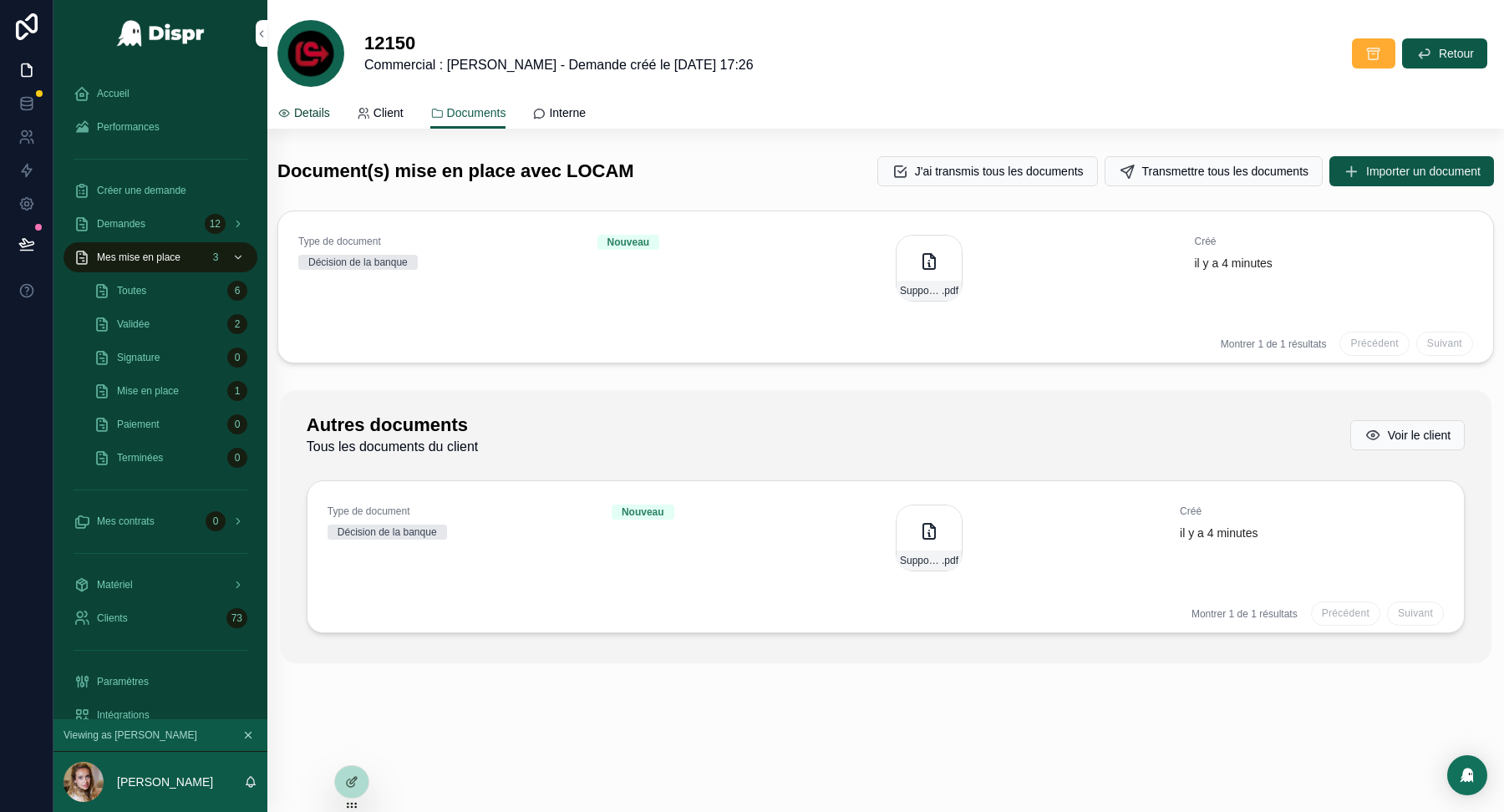
click at [311, 114] on span "Details" at bounding box center [312, 112] width 36 height 17
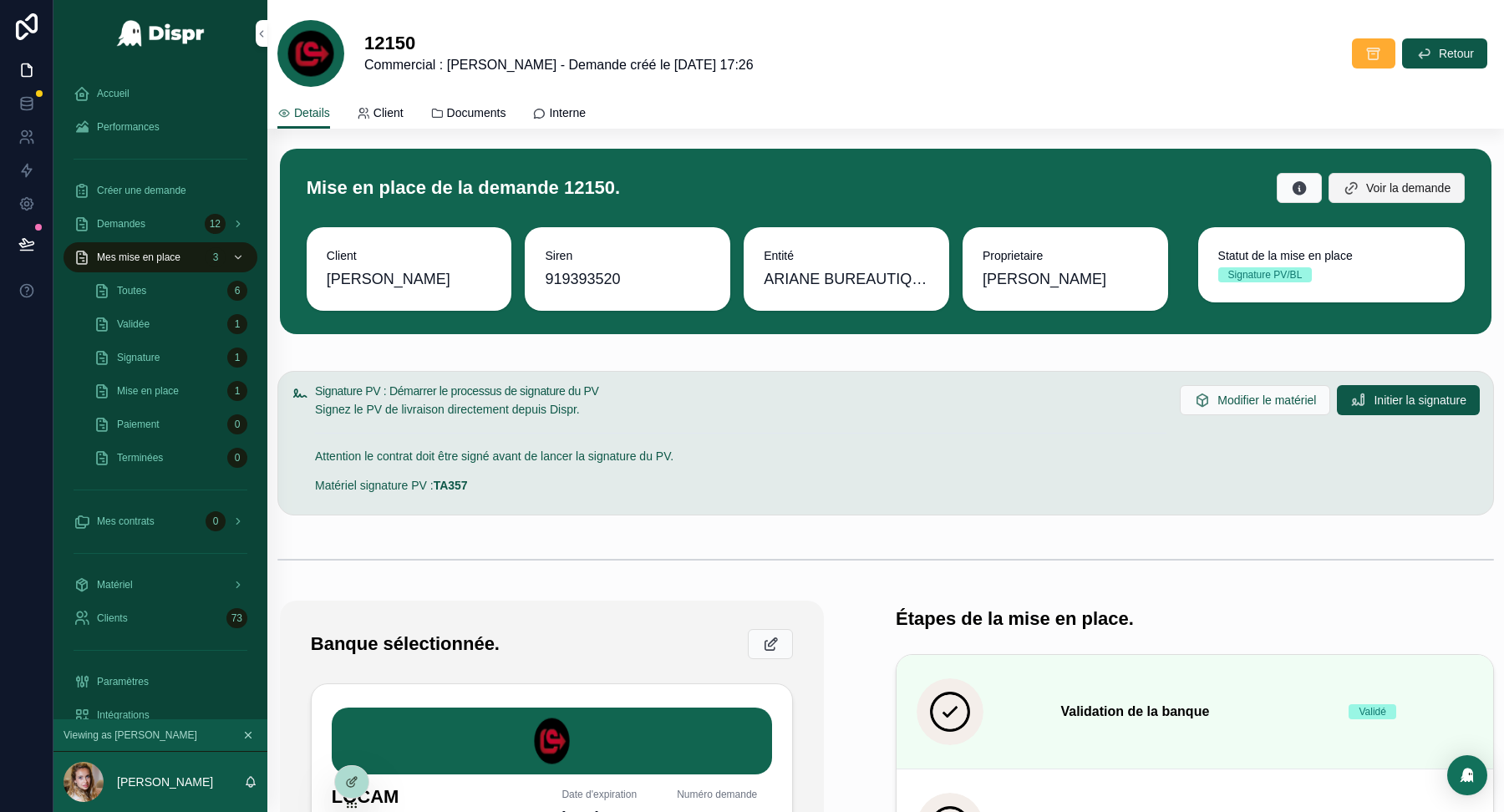
click at [1402, 177] on button "Voir la demande" at bounding box center [1397, 188] width 136 height 31
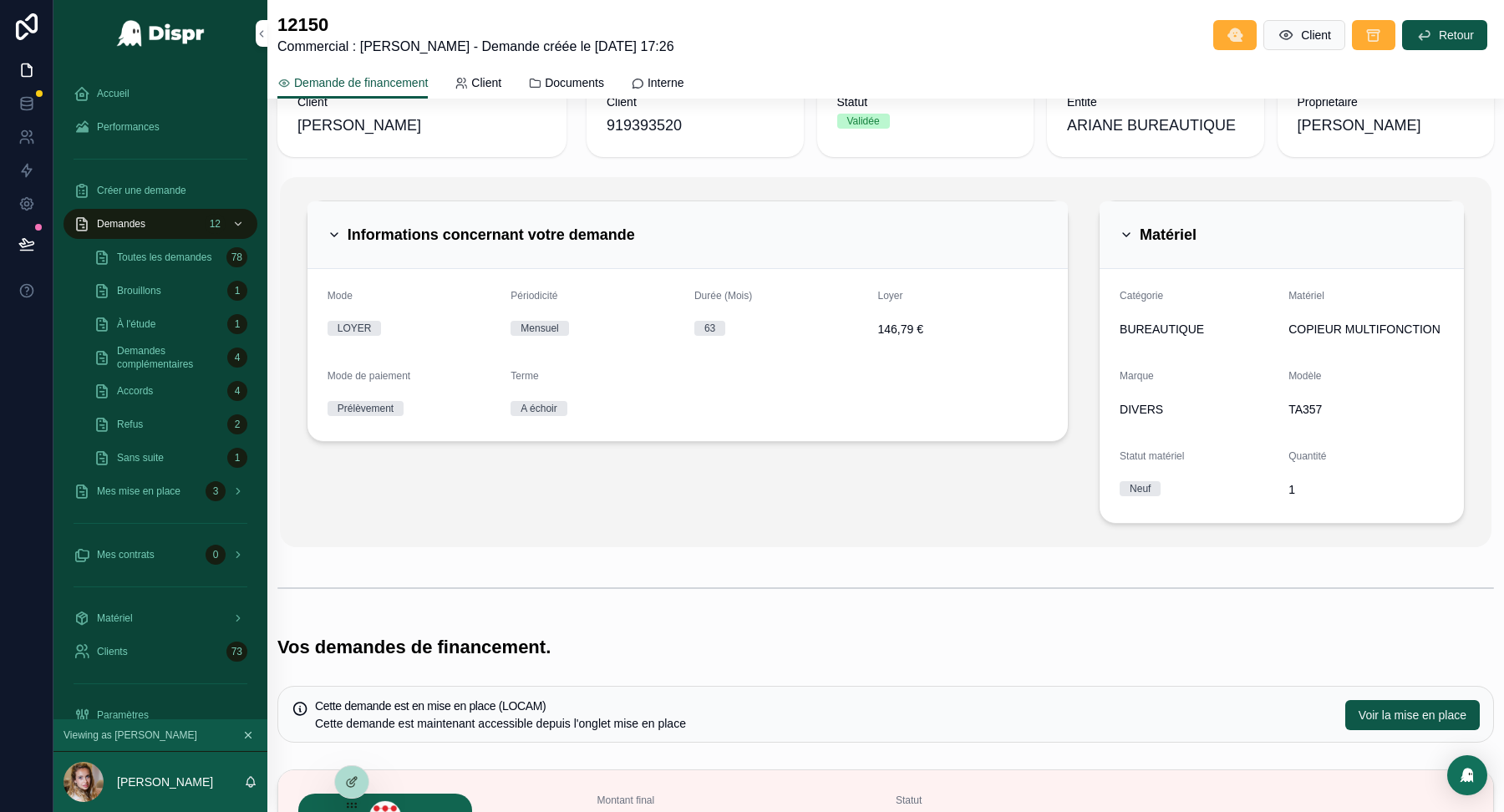
scroll to position [0, 0]
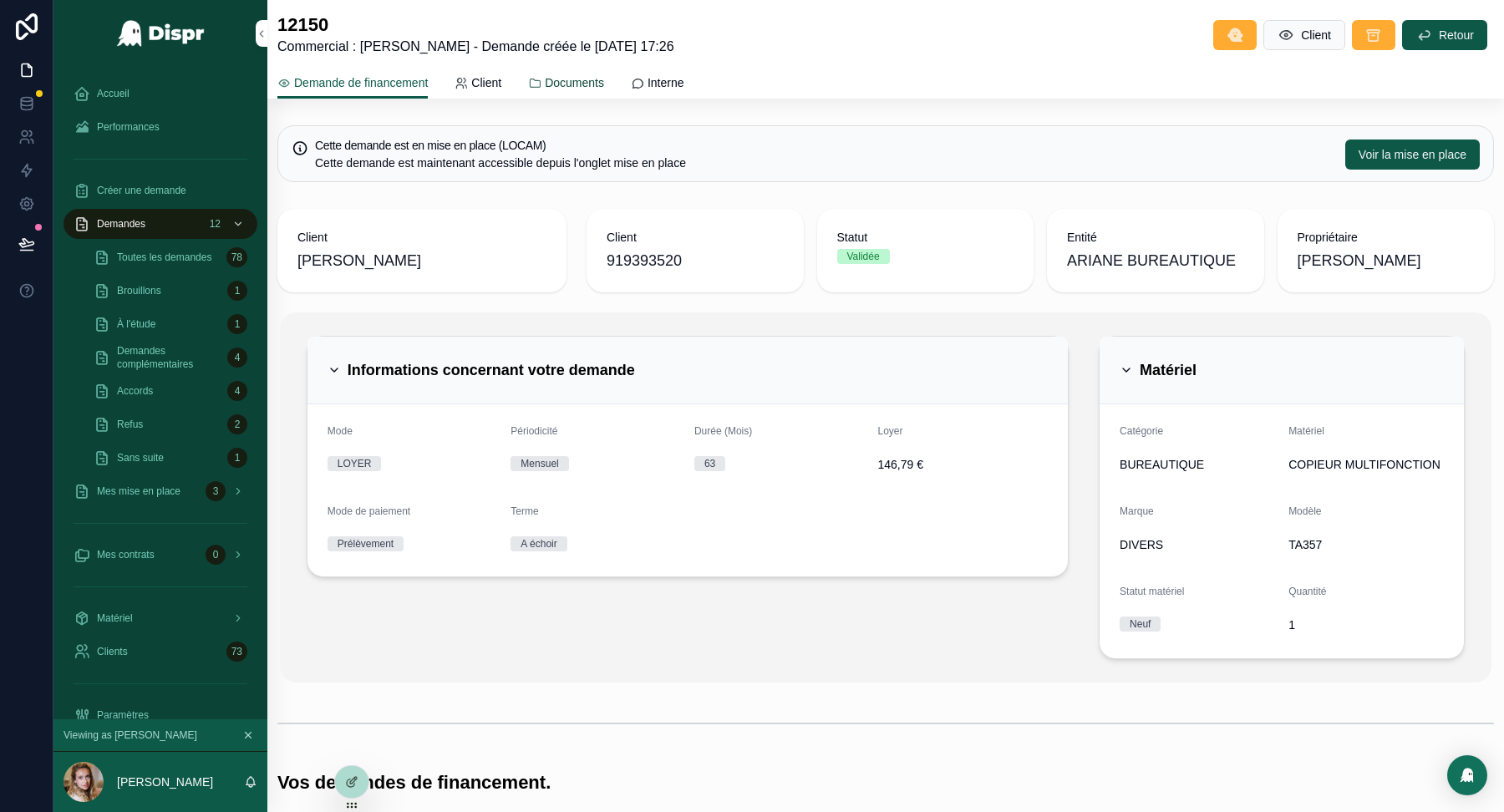
click at [603, 77] on span "Documents" at bounding box center [575, 83] width 59 height 17
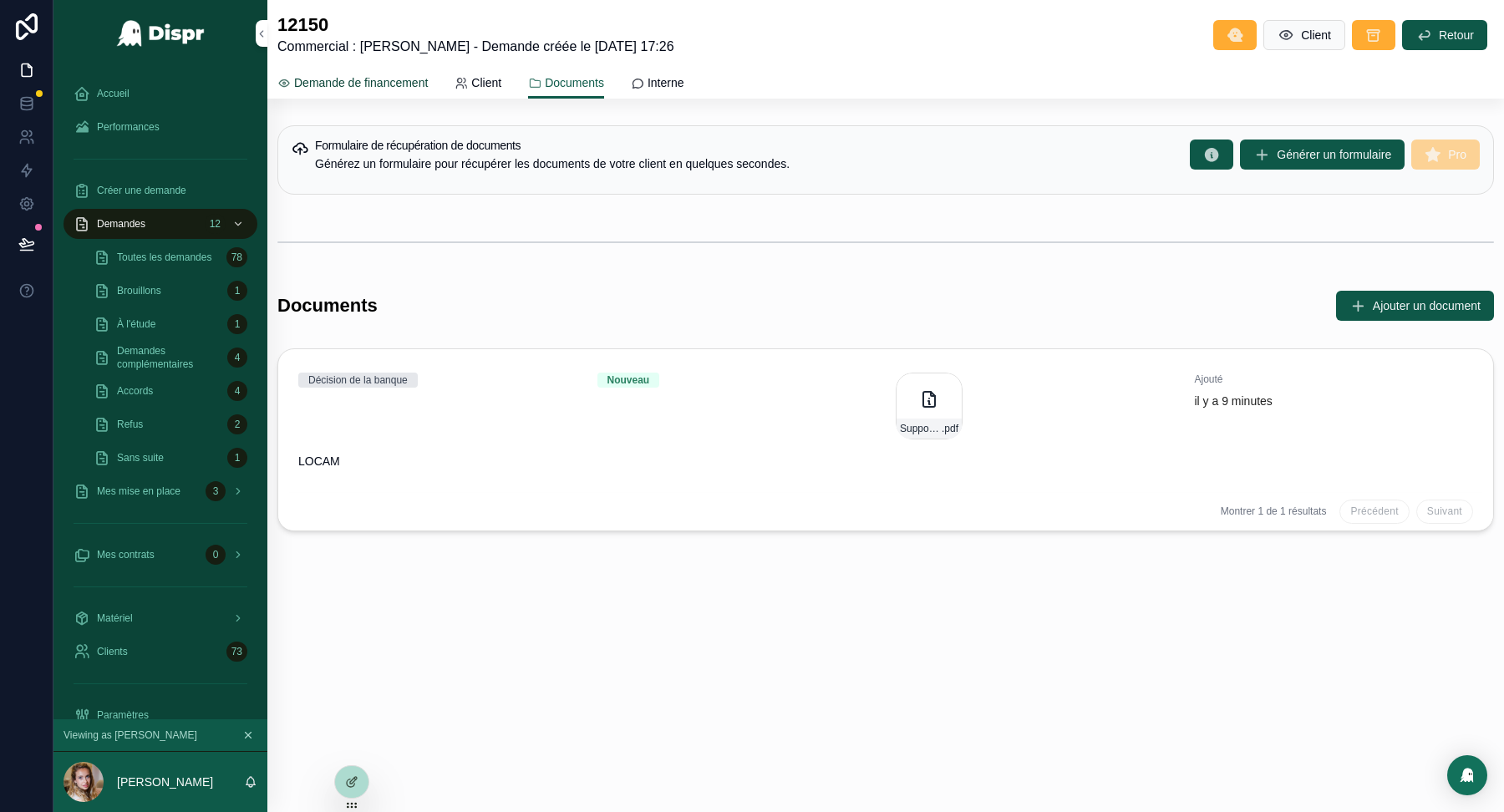
click at [424, 75] on span "Demande de financement" at bounding box center [361, 83] width 134 height 17
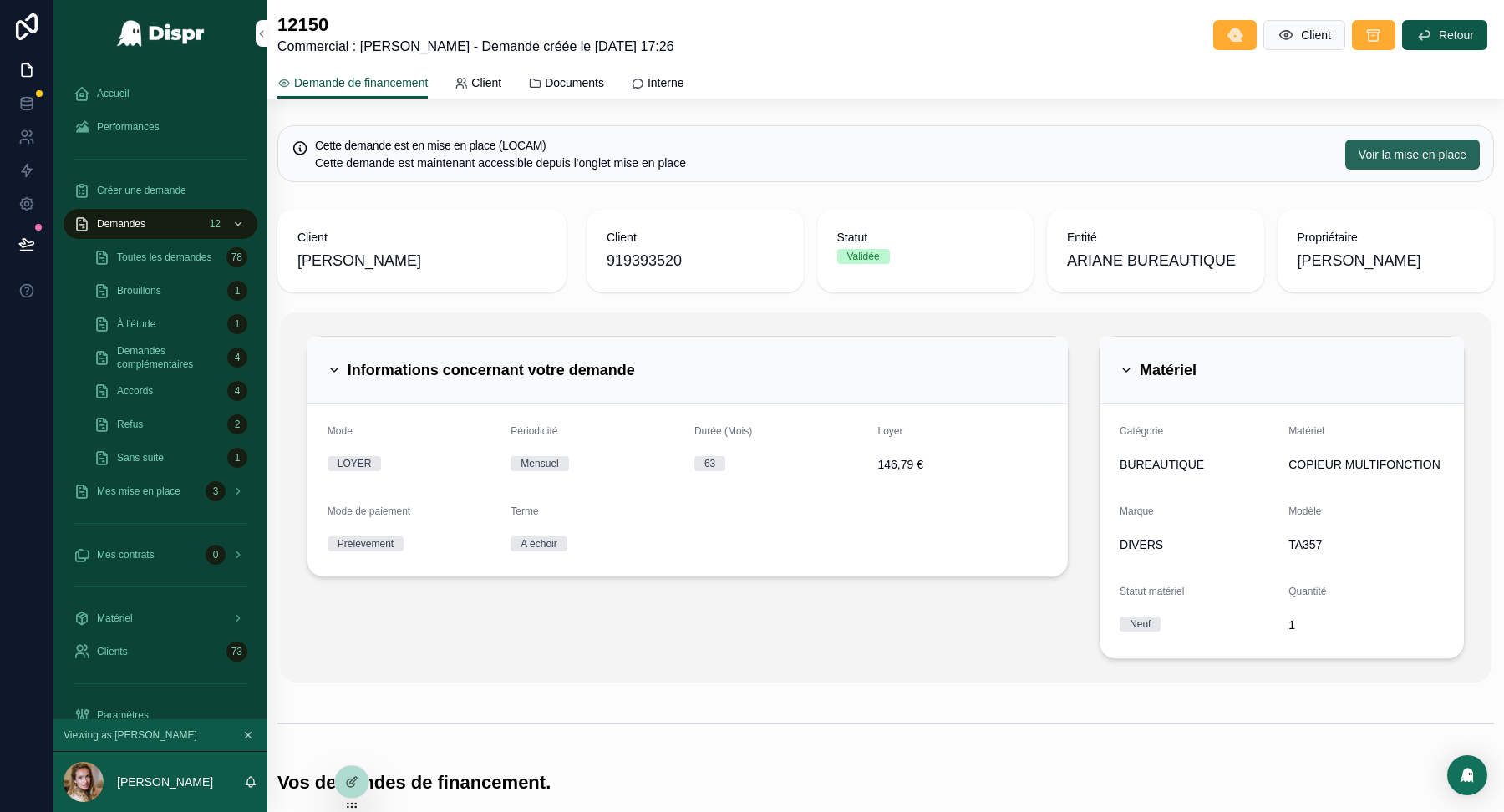
click at [1443, 147] on span "Voir la mise en place" at bounding box center [1413, 155] width 108 height 17
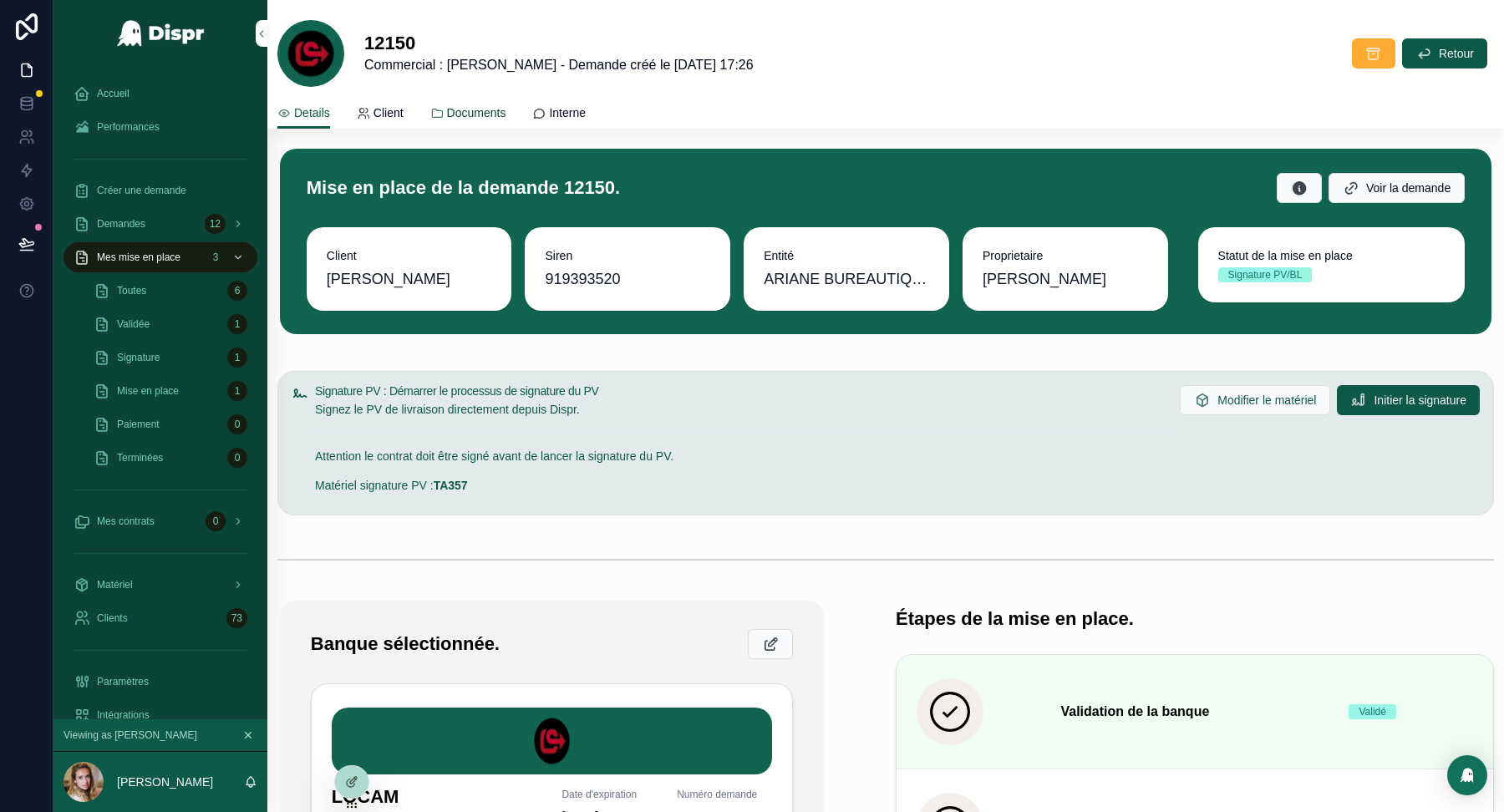
click at [452, 105] on div "Documents" at bounding box center [468, 112] width 76 height 17
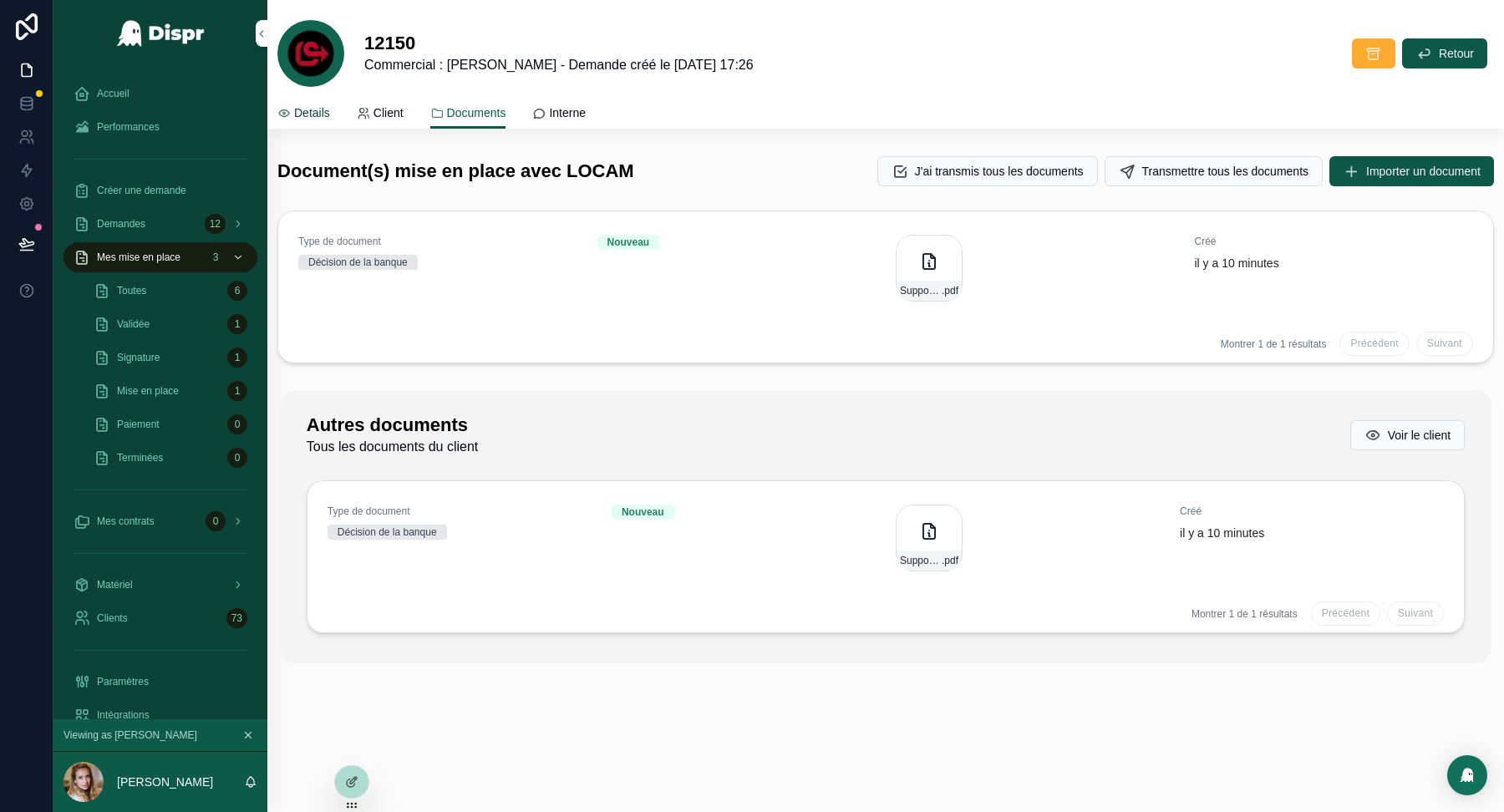
click at [327, 114] on span "Details" at bounding box center [312, 112] width 36 height 17
